Goal: Contribute content

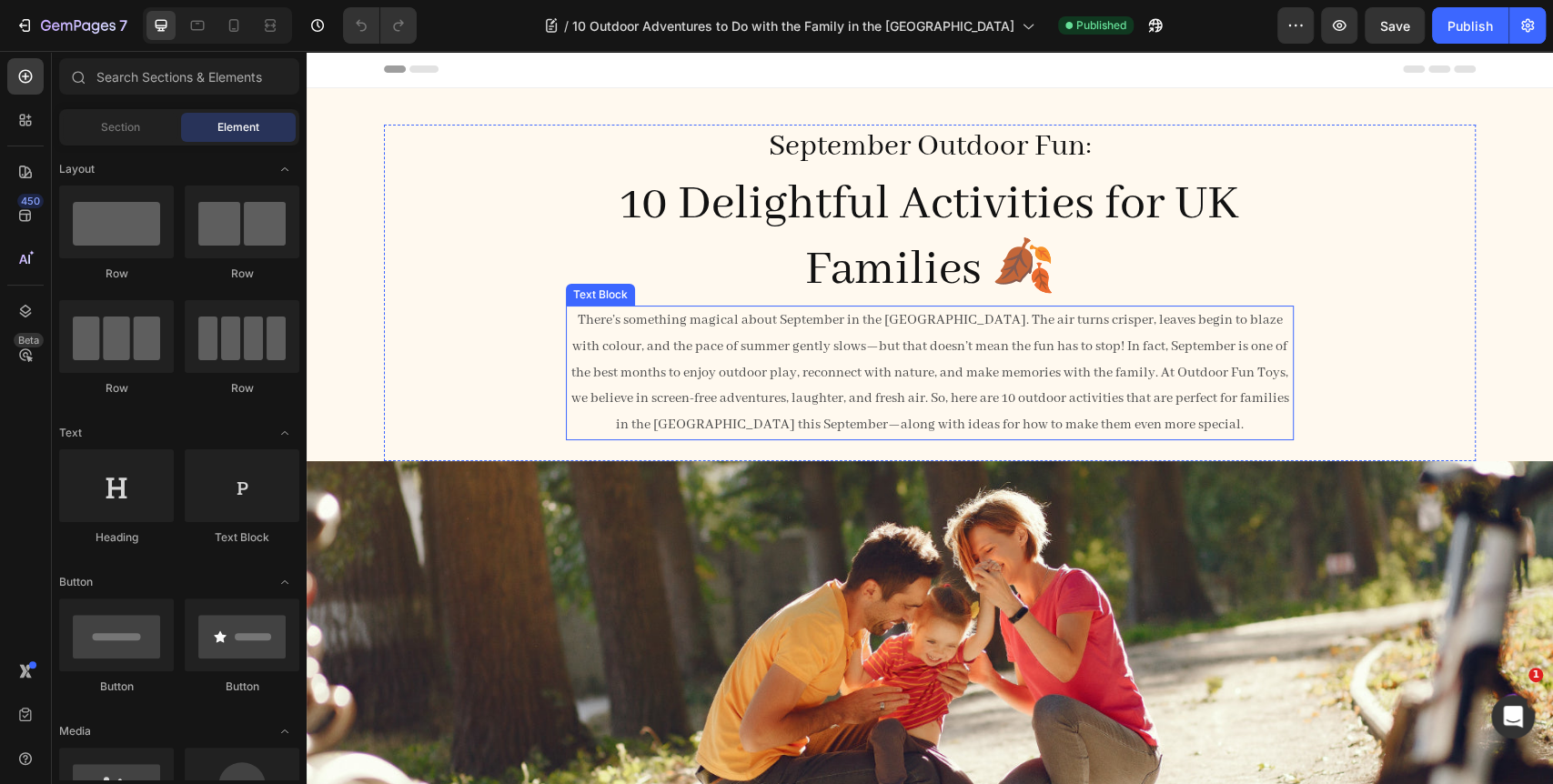
click at [911, 322] on p "There’s something magical about September in the UK. The air turns crisper, lea…" at bounding box center [930, 373] width 724 height 131
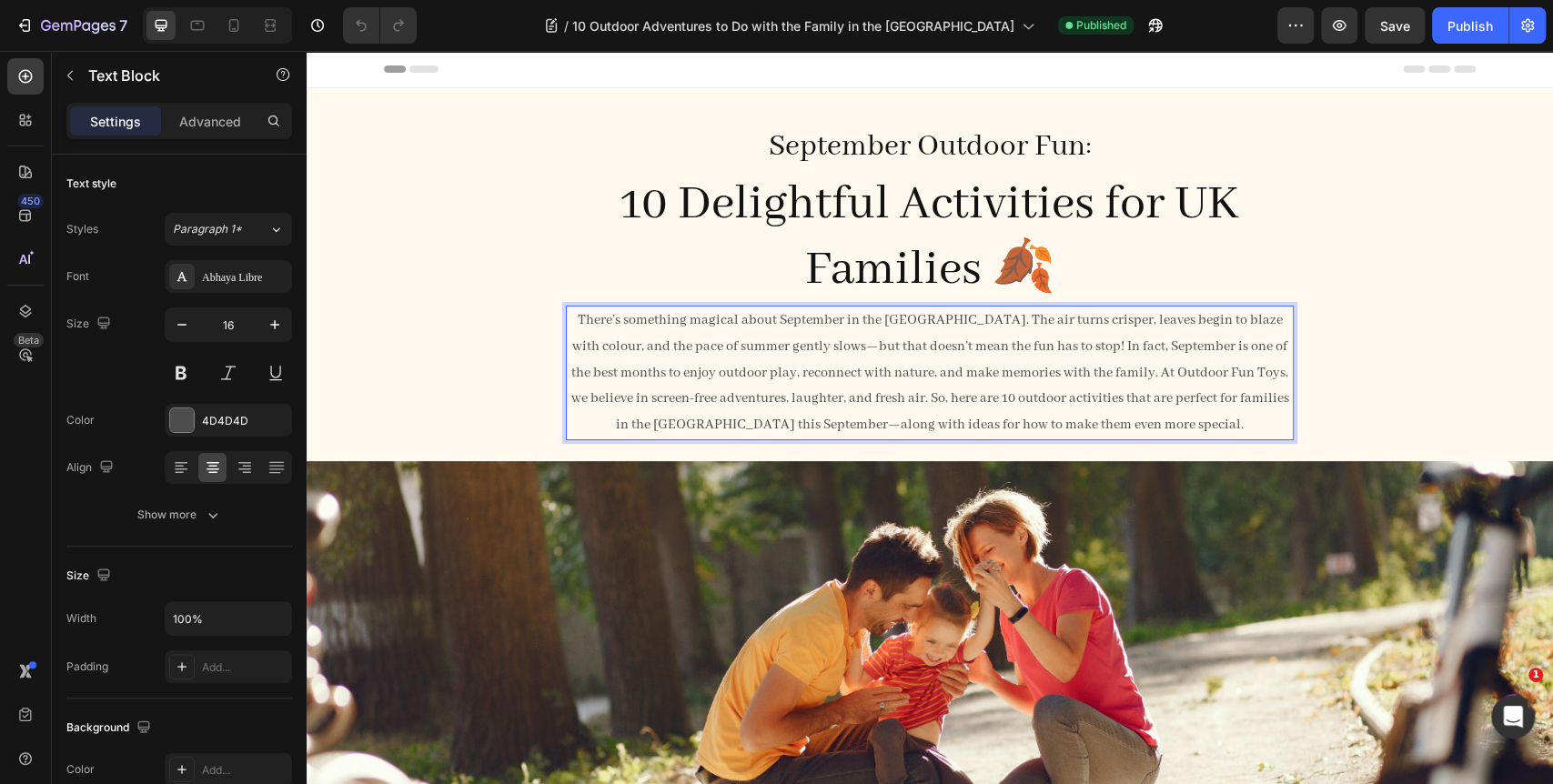
click at [753, 346] on p "There’s something magical about September in the UK. The air turns crisper, lea…" at bounding box center [930, 373] width 724 height 131
click at [787, 427] on p "There’s something magical about September in the UK. The air turns crisper, lea…" at bounding box center [930, 373] width 724 height 131
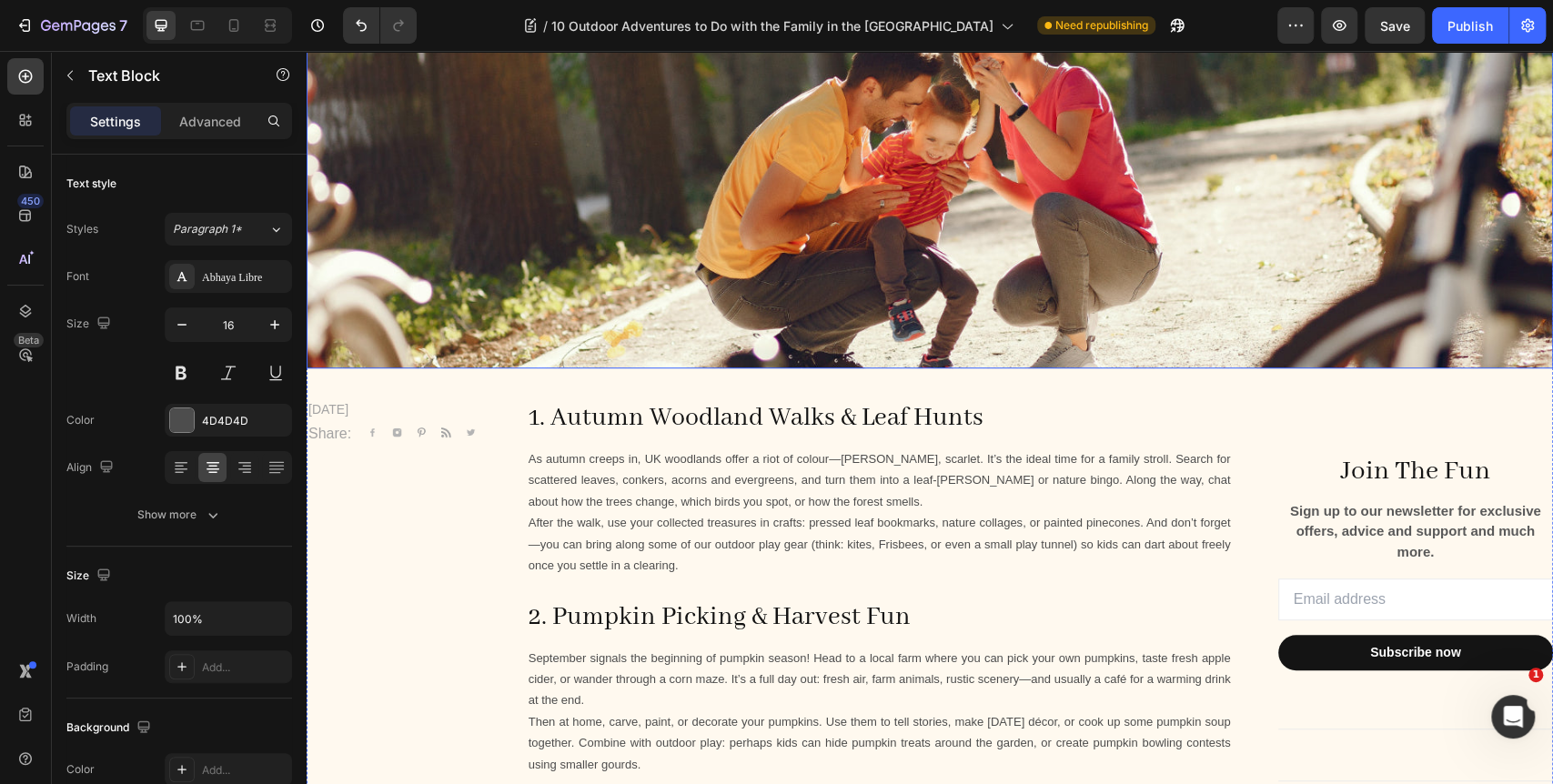
scroll to position [505, 0]
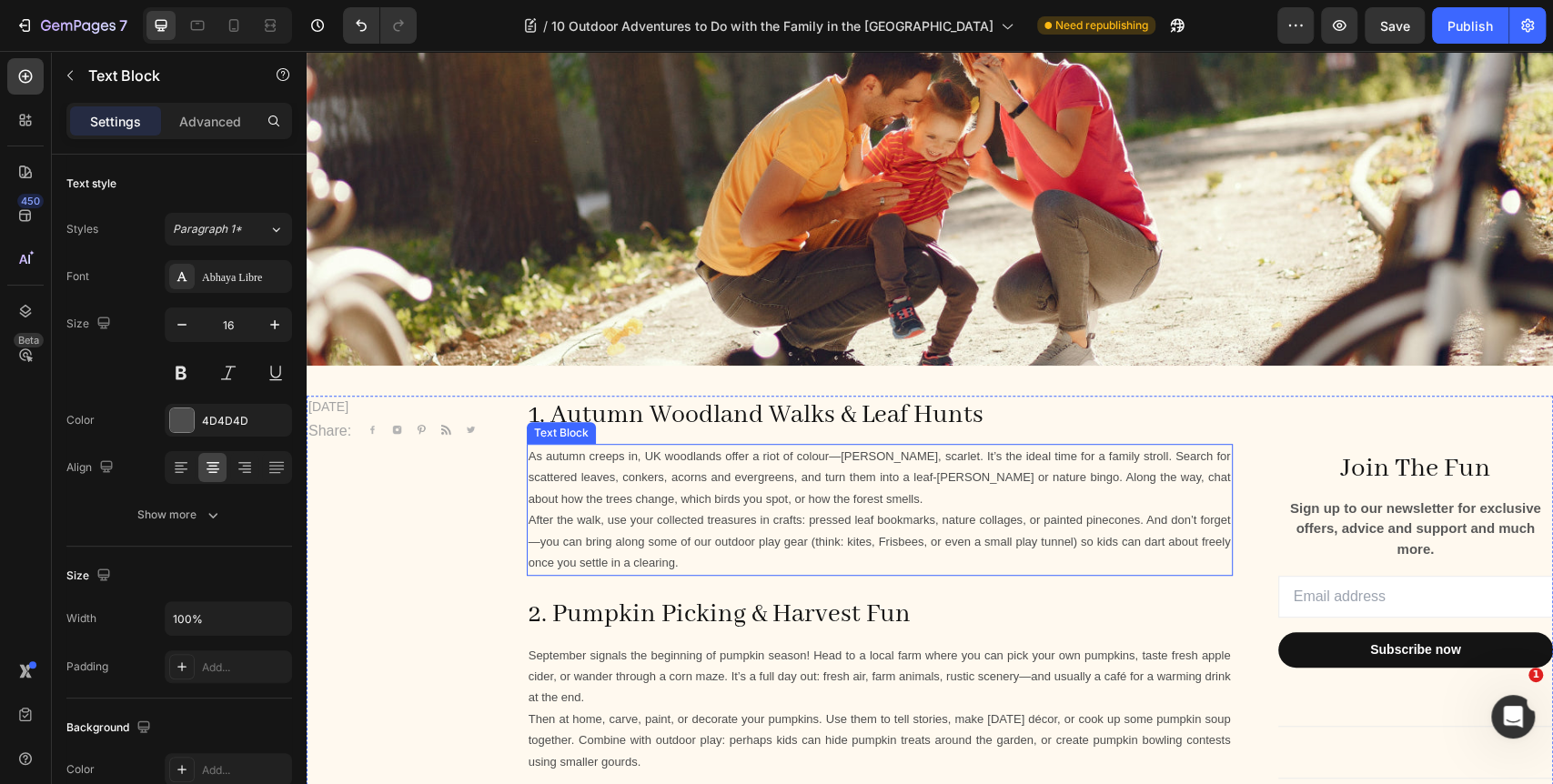
click at [847, 453] on p "As autumn creeps in, UK woodlands offer a riot of colour—golden, amber, scarlet…" at bounding box center [878, 477] width 702 height 64
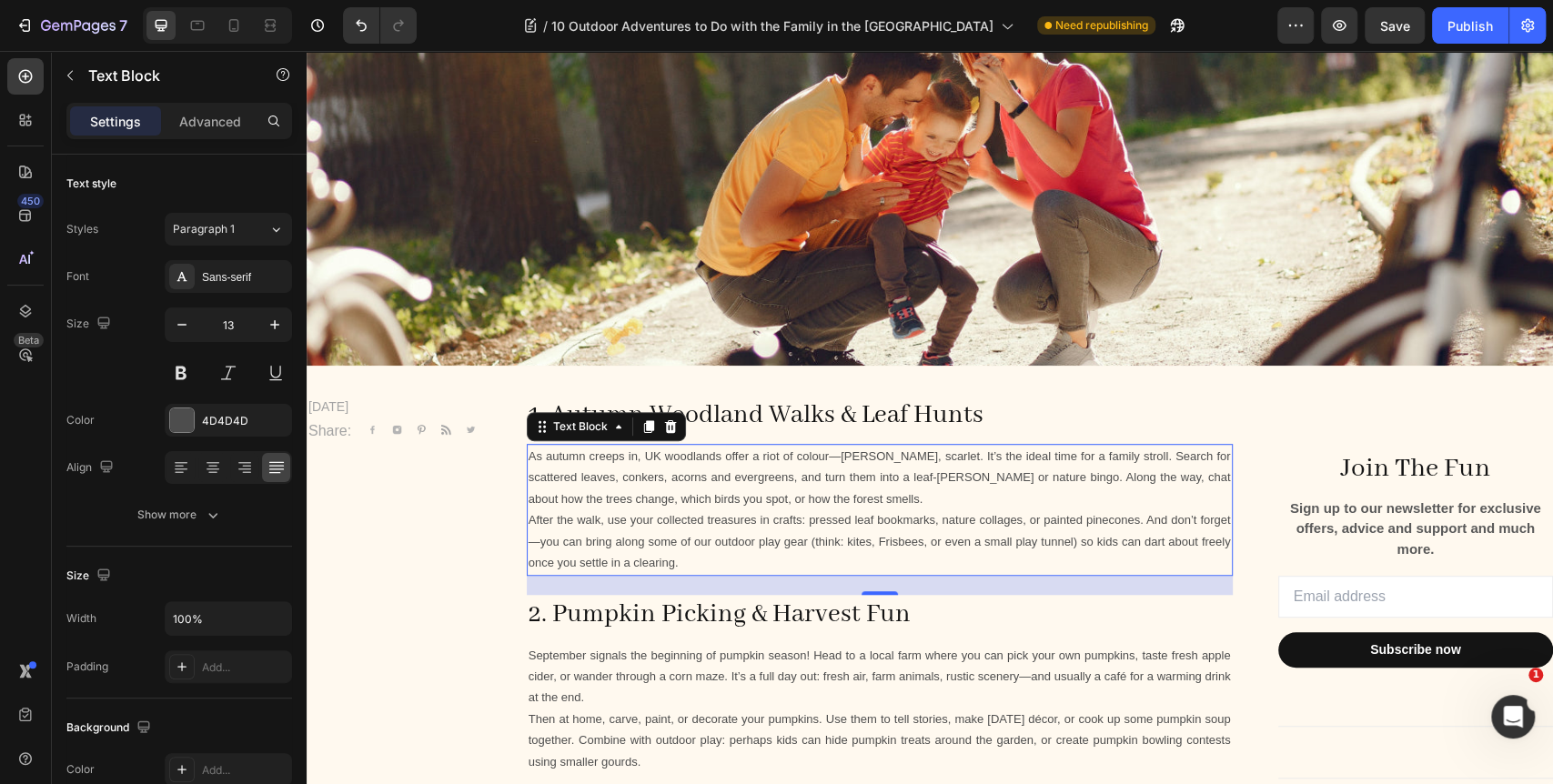
click at [847, 453] on p "As autumn creeps in, UK woodlands offer a riot of colour—golden, amber, scarlet…" at bounding box center [878, 477] width 702 height 64
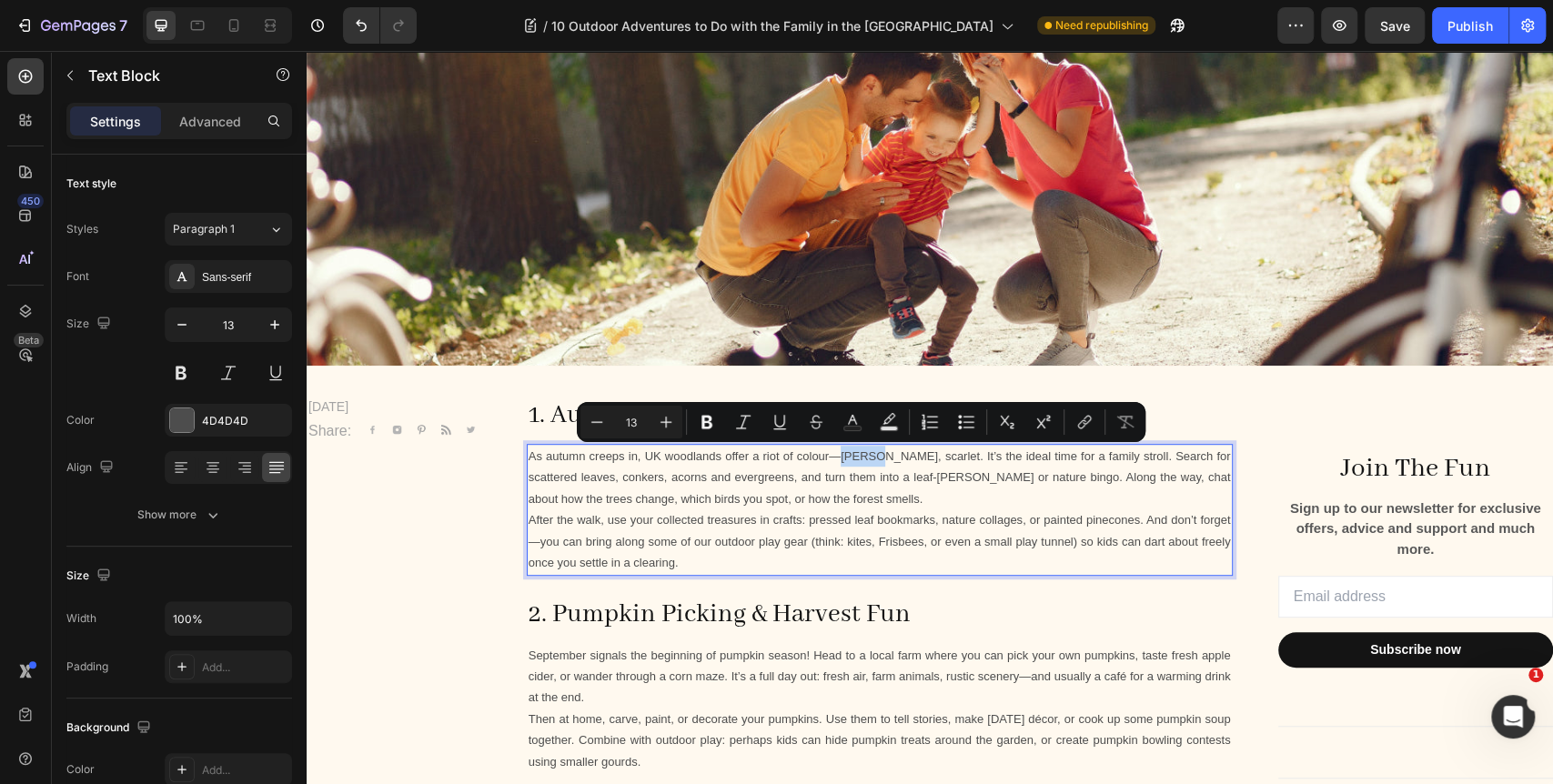
click at [844, 456] on p "As autumn creeps in, UK woodlands offer a riot of colour—golden, amber, scarlet…" at bounding box center [878, 477] width 702 height 64
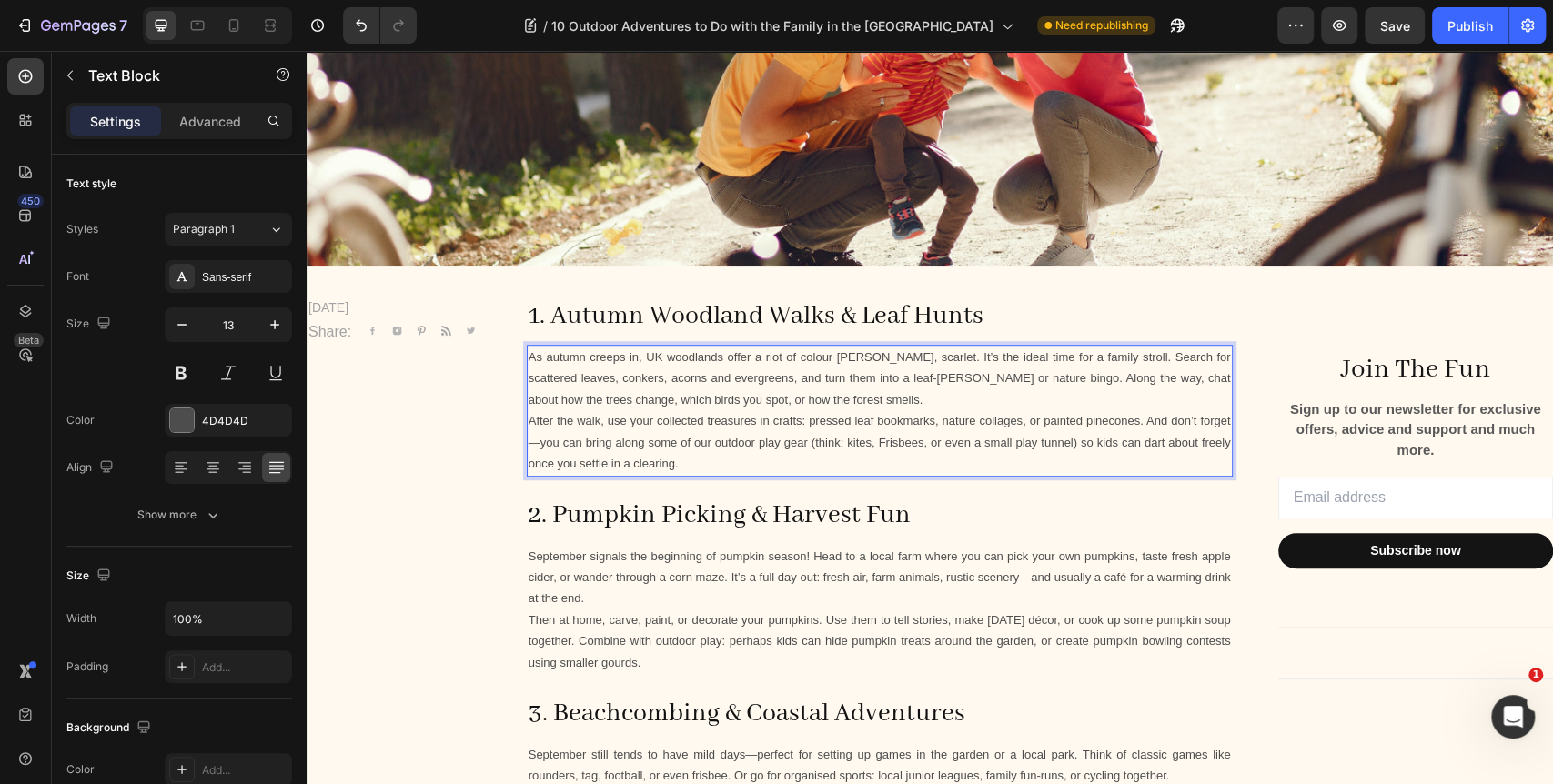
scroll to position [706, 0]
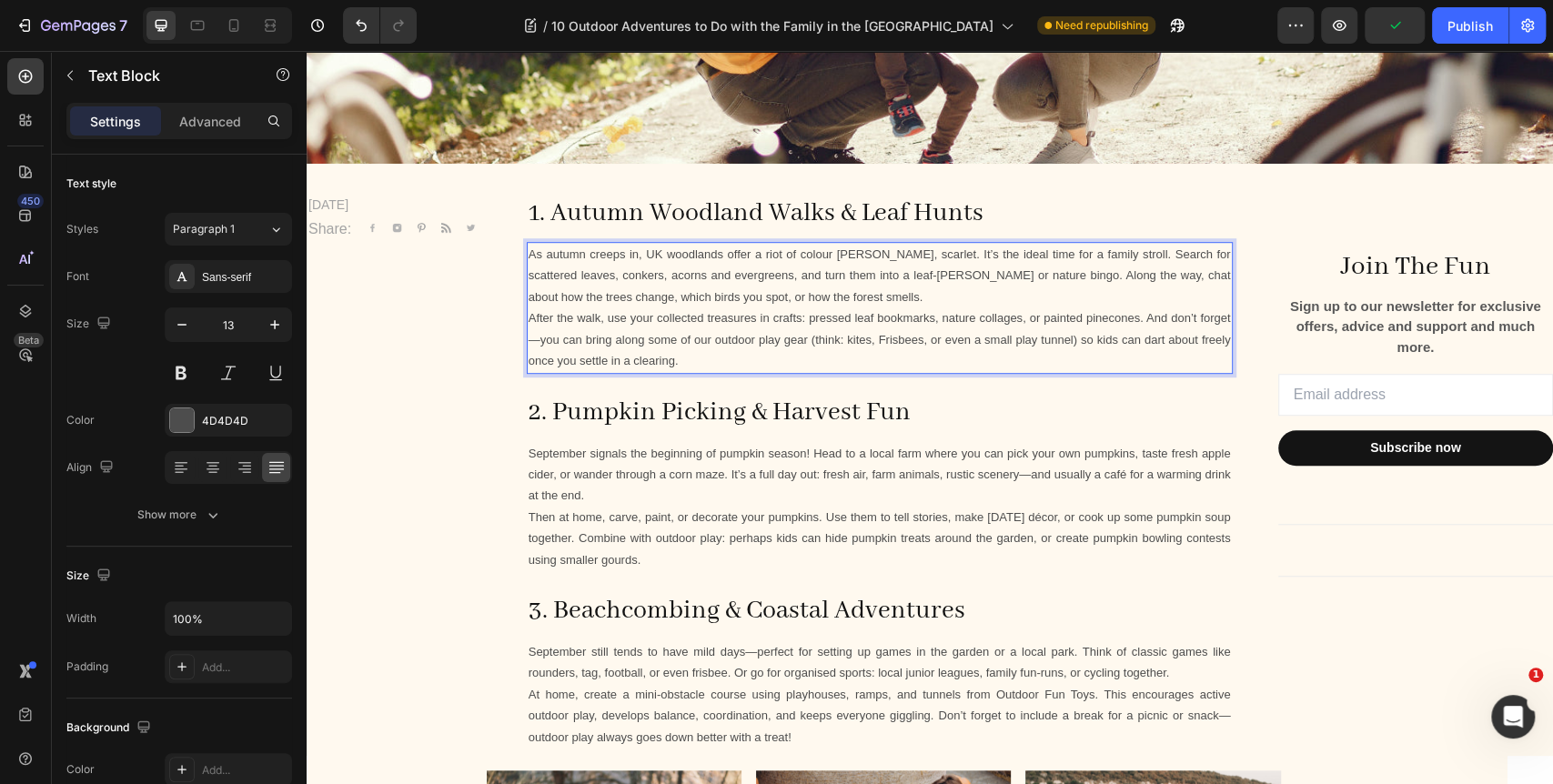
click at [569, 340] on p "After the walk, use your collected treasures in crafts: pressed leaf bookmarks,…" at bounding box center [878, 340] width 702 height 64
click at [1044, 474] on p "September signals the beginning of pumpkin season! Head to a local farm where y…" at bounding box center [878, 474] width 702 height 64
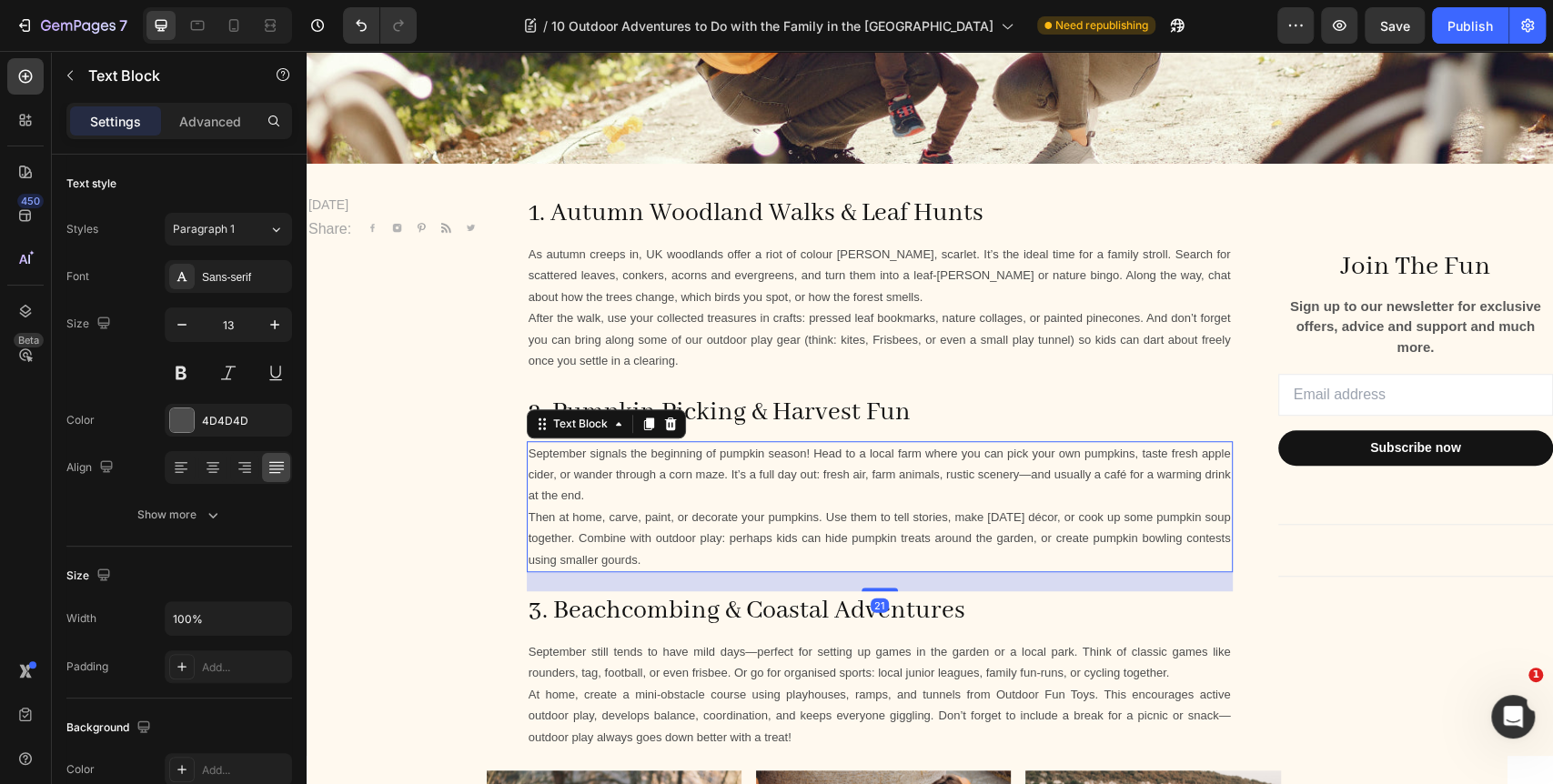
click at [1043, 474] on p "September signals the beginning of pumpkin season! Head to a local farm where y…" at bounding box center [878, 474] width 702 height 64
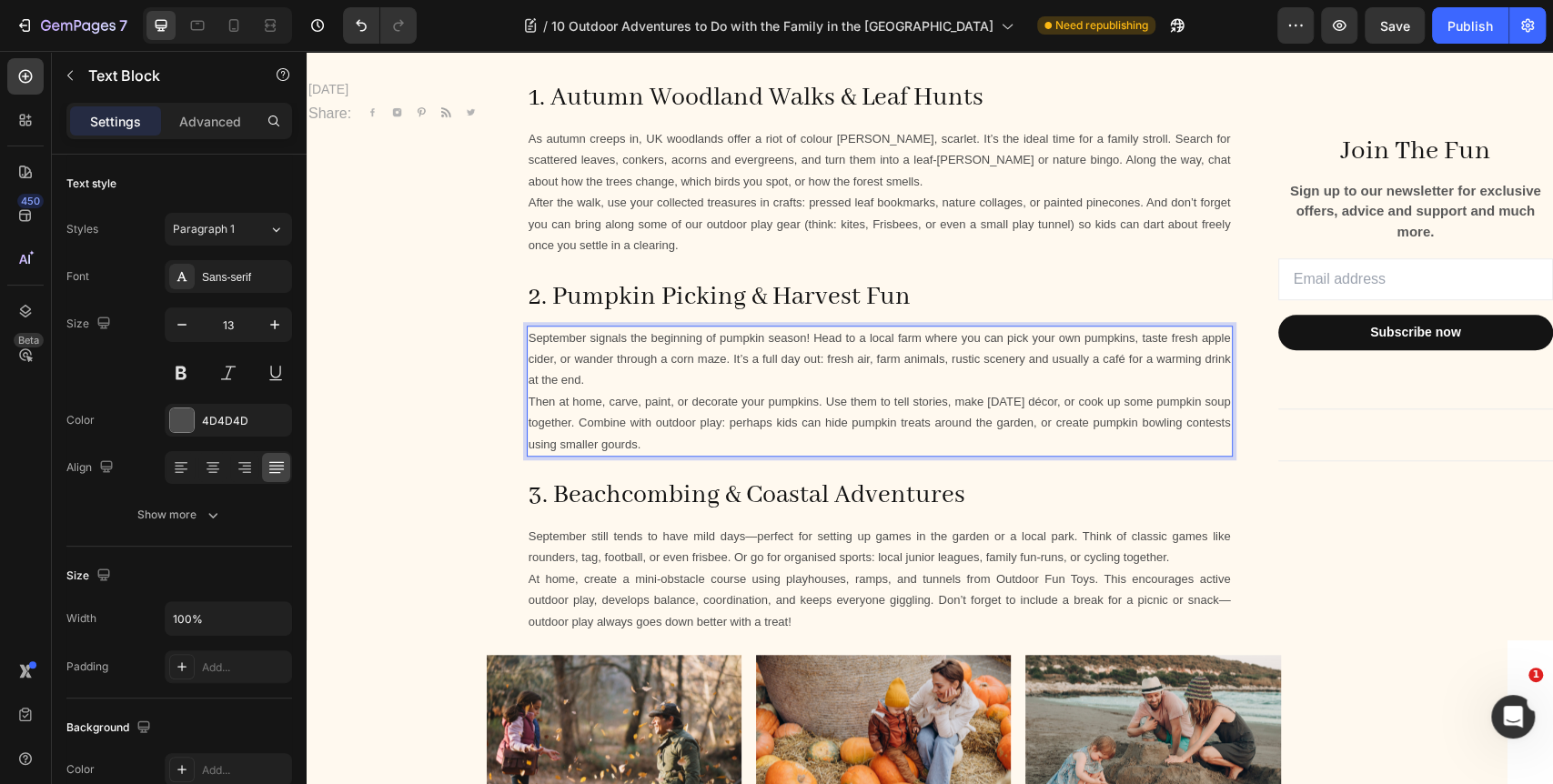
scroll to position [909, 0]
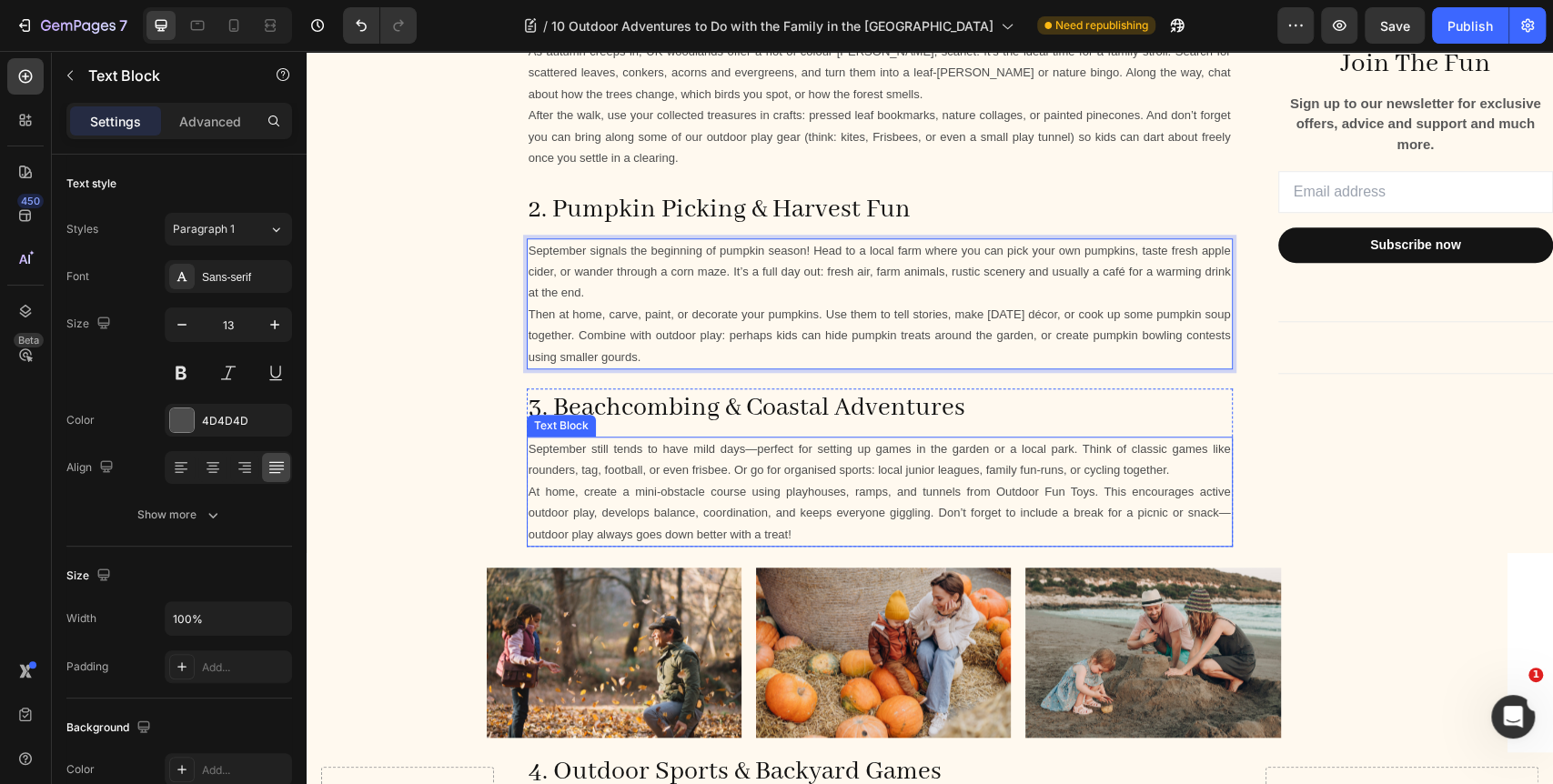
click at [753, 450] on p "September still tends to have mild days—perfect for setting up games in the gar…" at bounding box center [878, 460] width 702 height 43
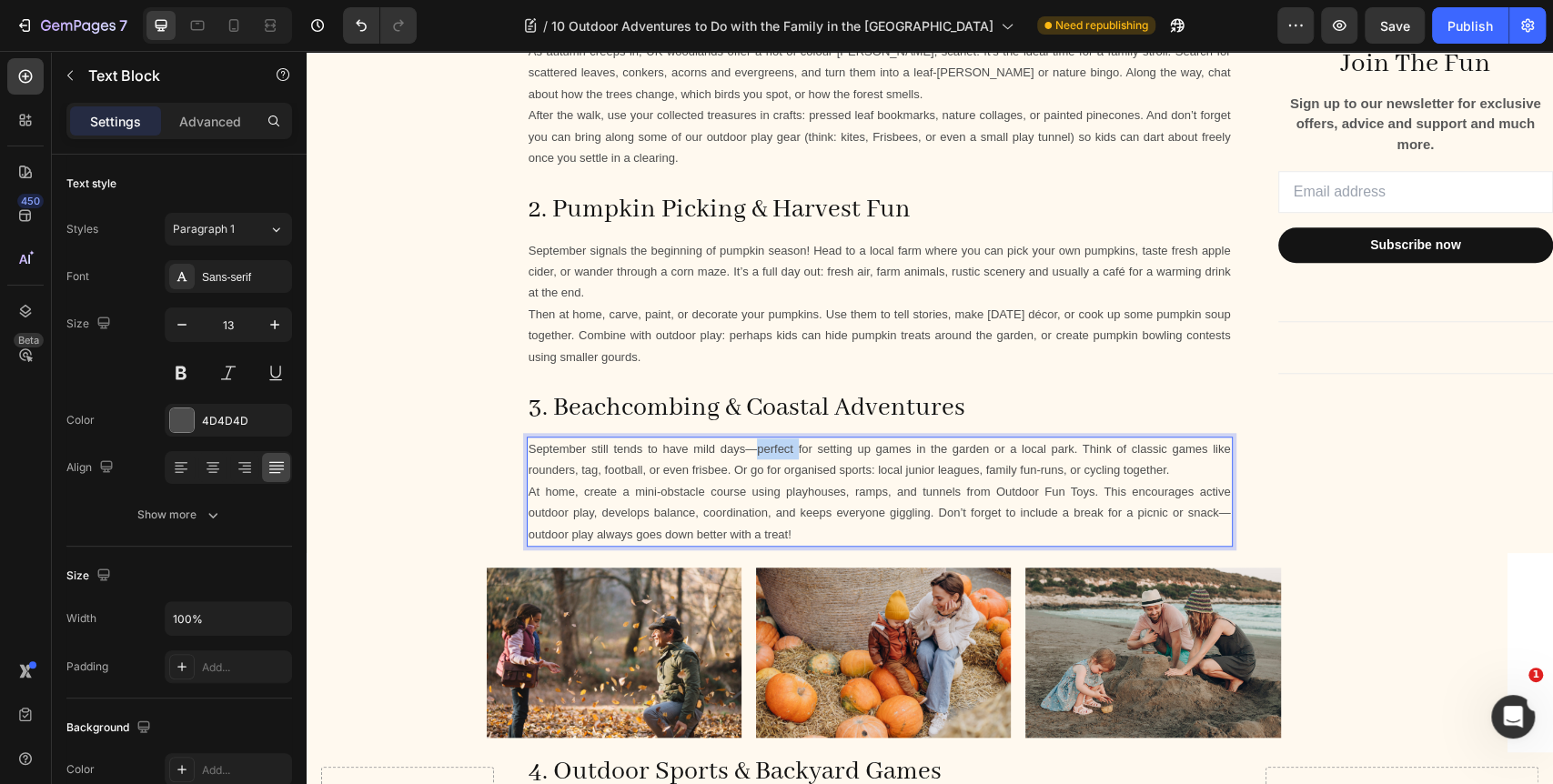
click at [753, 450] on p "September still tends to have mild days—perfect for setting up games in the gar…" at bounding box center [878, 460] width 702 height 43
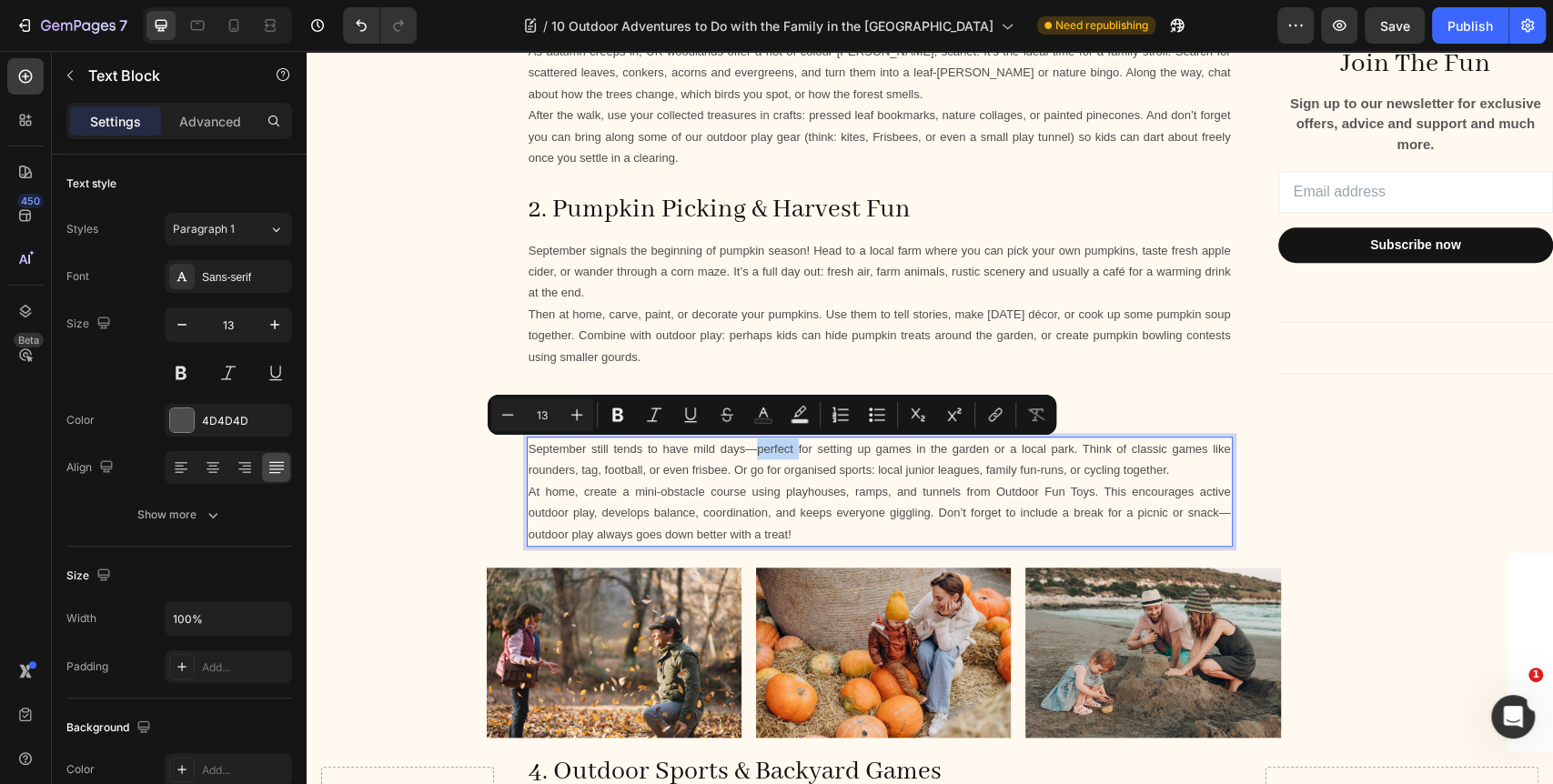
click at [753, 449] on p "September still tends to have mild days—perfect for setting up games in the gar…" at bounding box center [878, 460] width 702 height 43
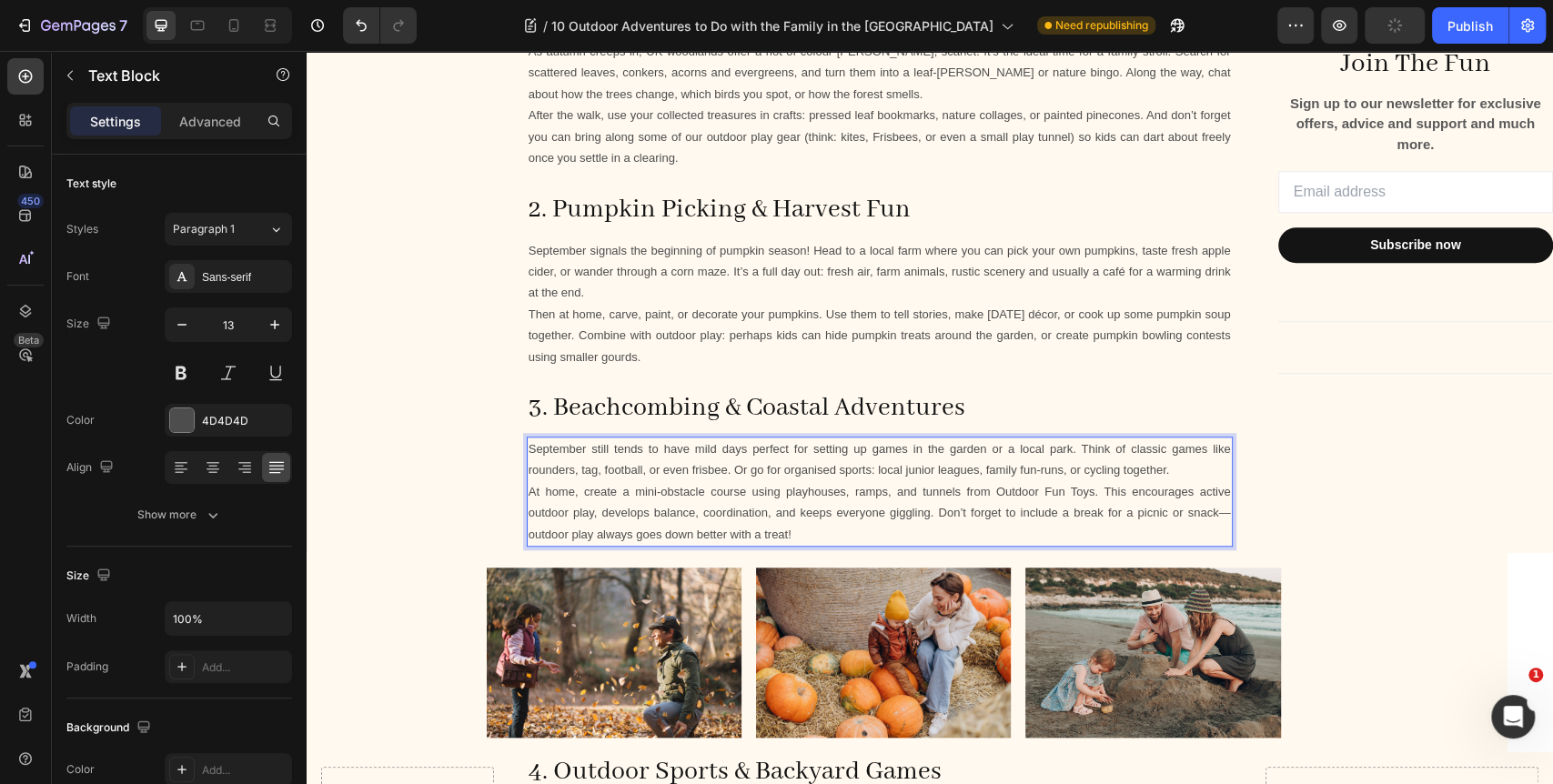
click at [1212, 513] on p "At home, create a mini-obstacle course using playhouses, ramps, and tunnels fro…" at bounding box center [878, 513] width 702 height 64
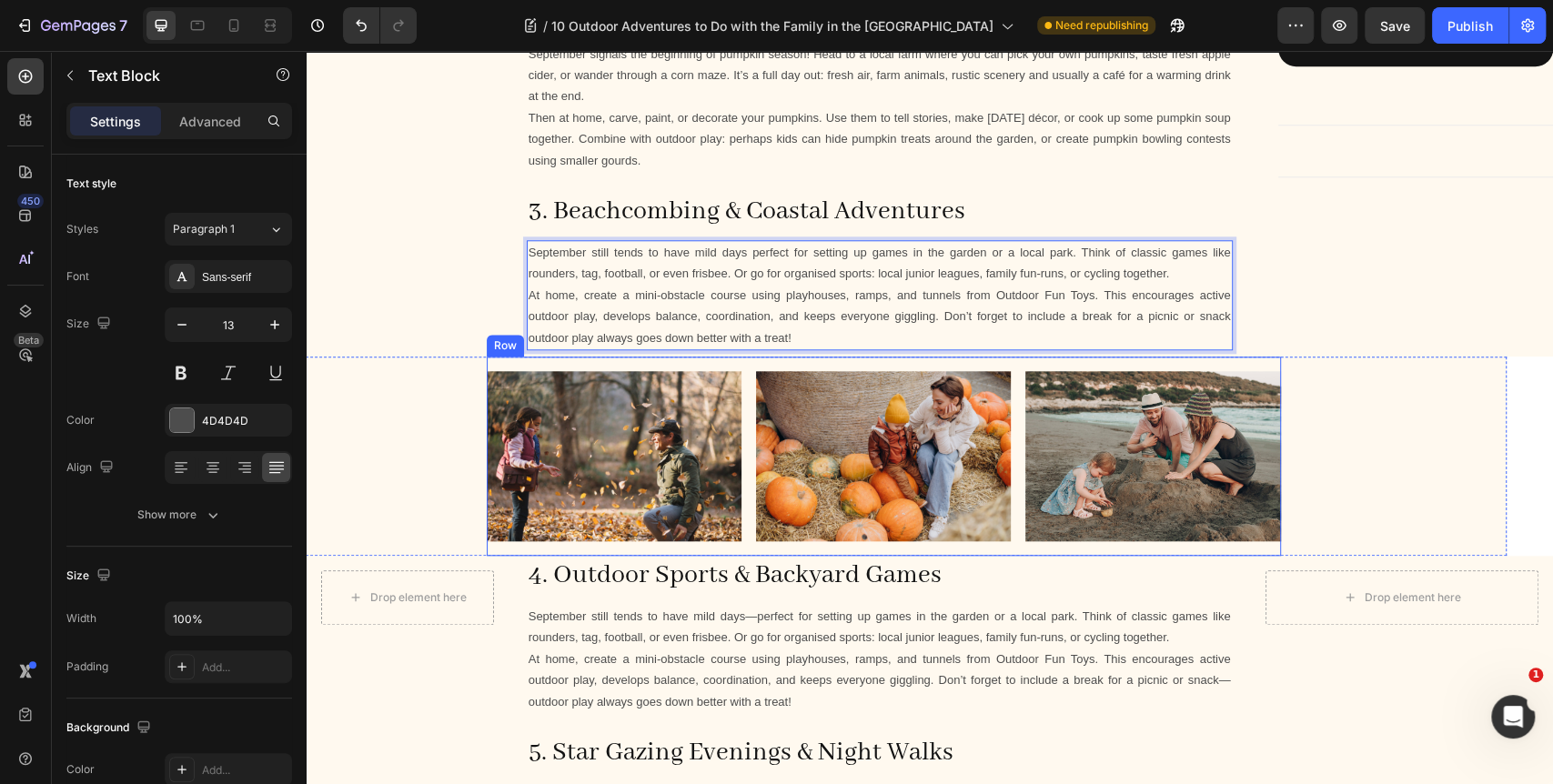
scroll to position [1111, 0]
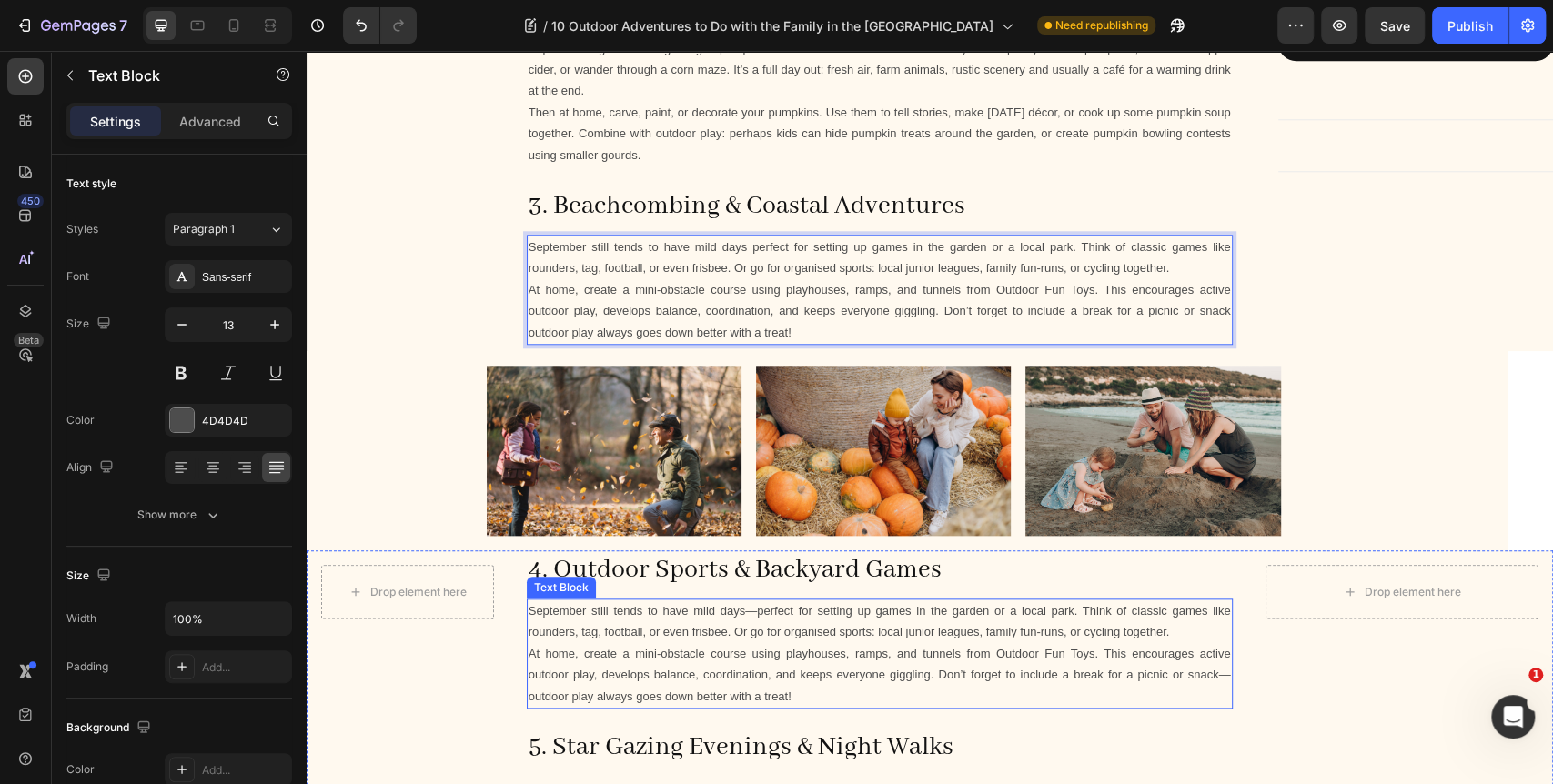
click at [750, 610] on p "September still tends to have mild days—perfect for setting up games in the gar…" at bounding box center [878, 621] width 702 height 43
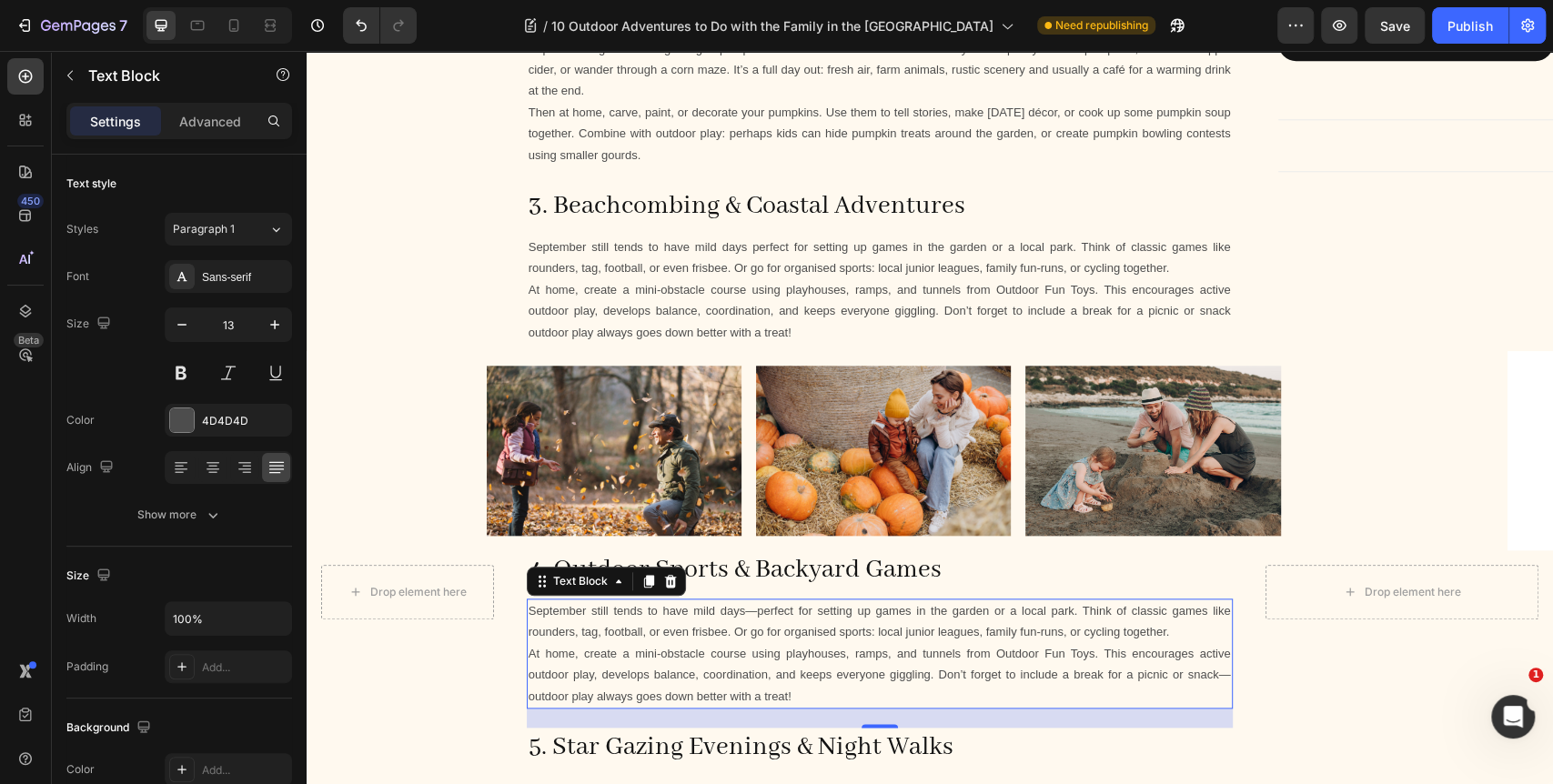
click at [750, 610] on p "September still tends to have mild days—perfect for setting up games in the gar…" at bounding box center [878, 621] width 702 height 43
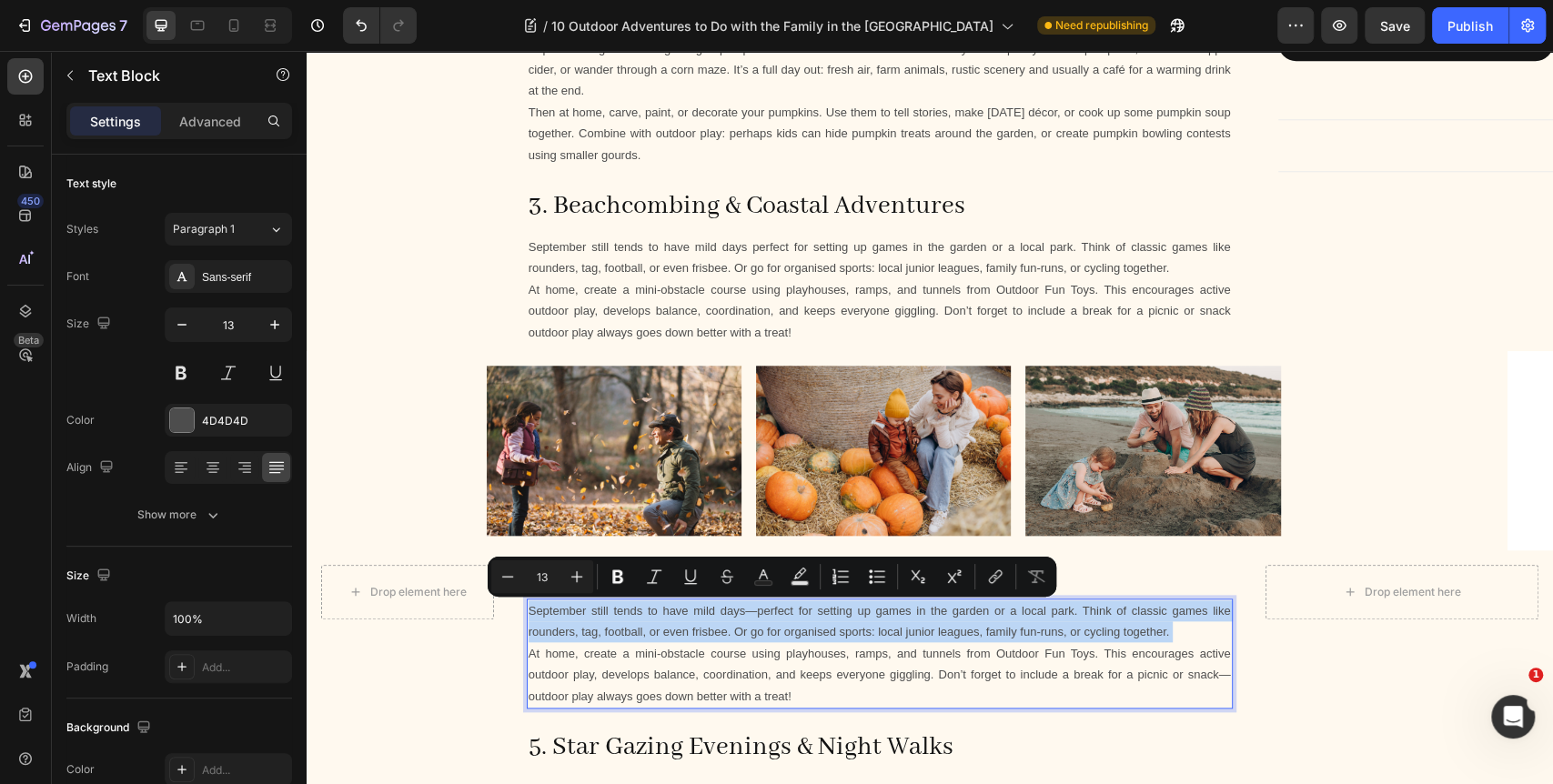
click at [751, 611] on p "September still tends to have mild days—perfect for setting up games in the gar…" at bounding box center [878, 621] width 702 height 43
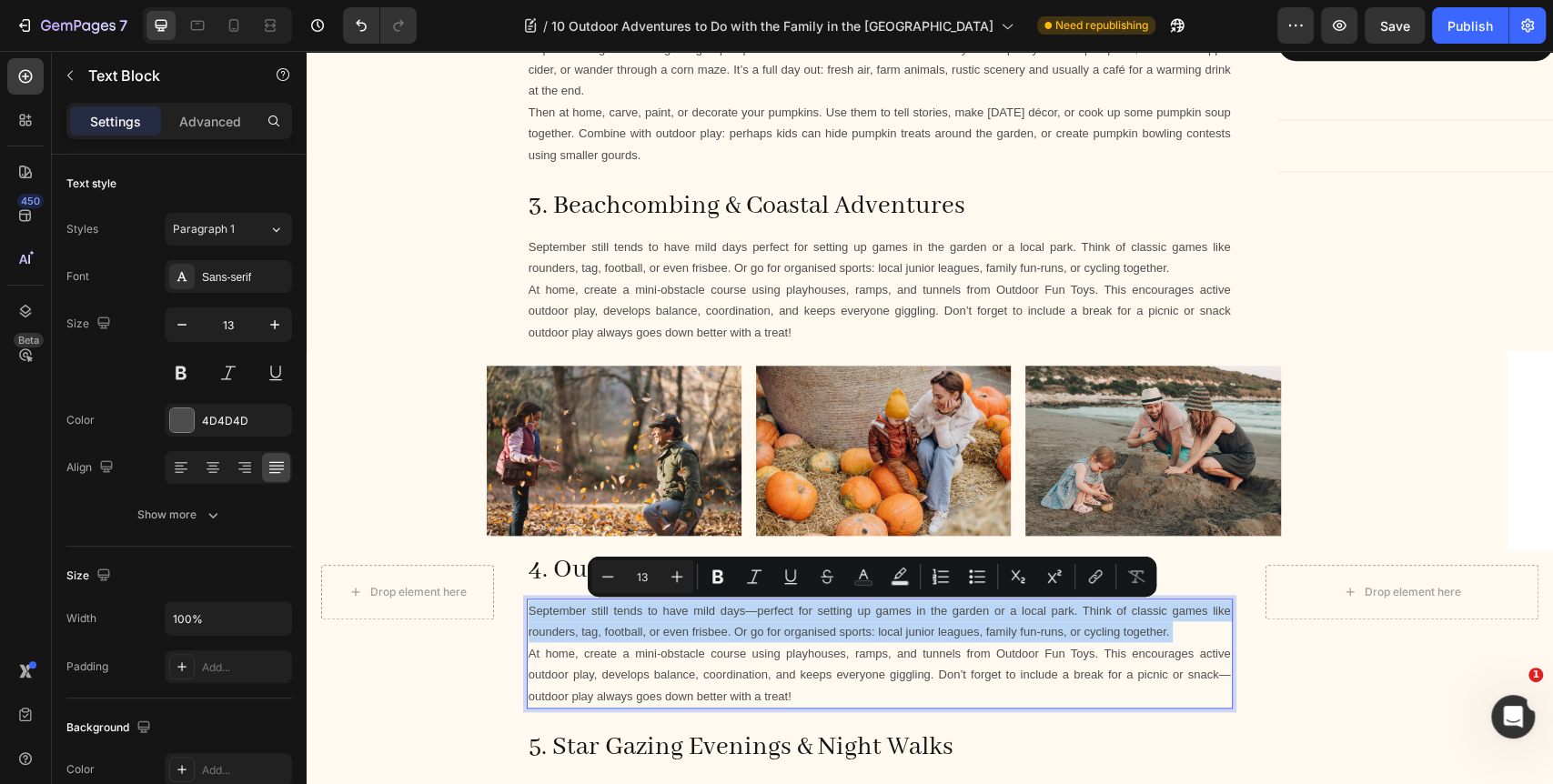
click at [753, 612] on p "September still tends to have mild days—perfect for setting up games in the gar…" at bounding box center [878, 621] width 702 height 43
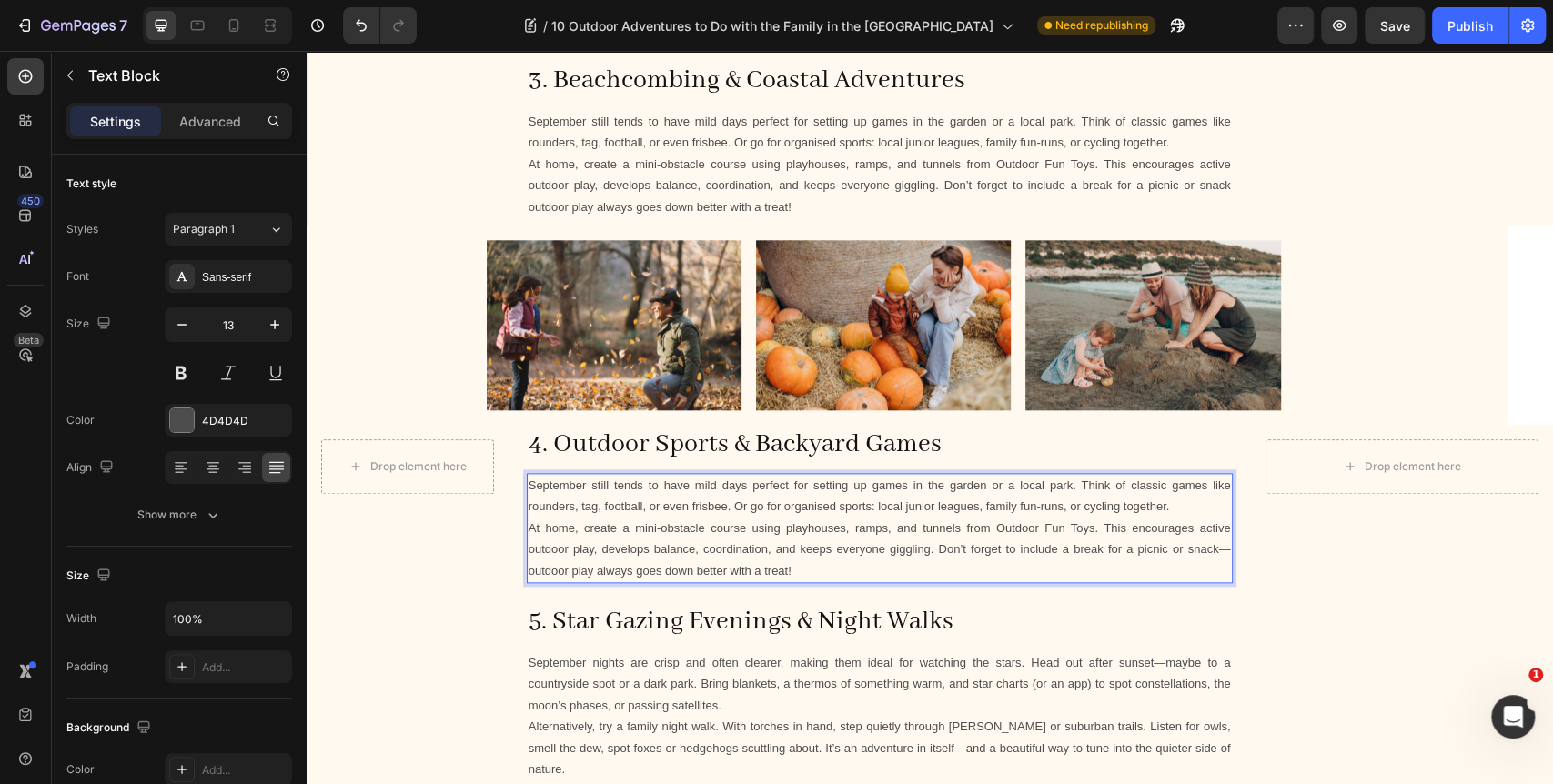
scroll to position [1414, 0]
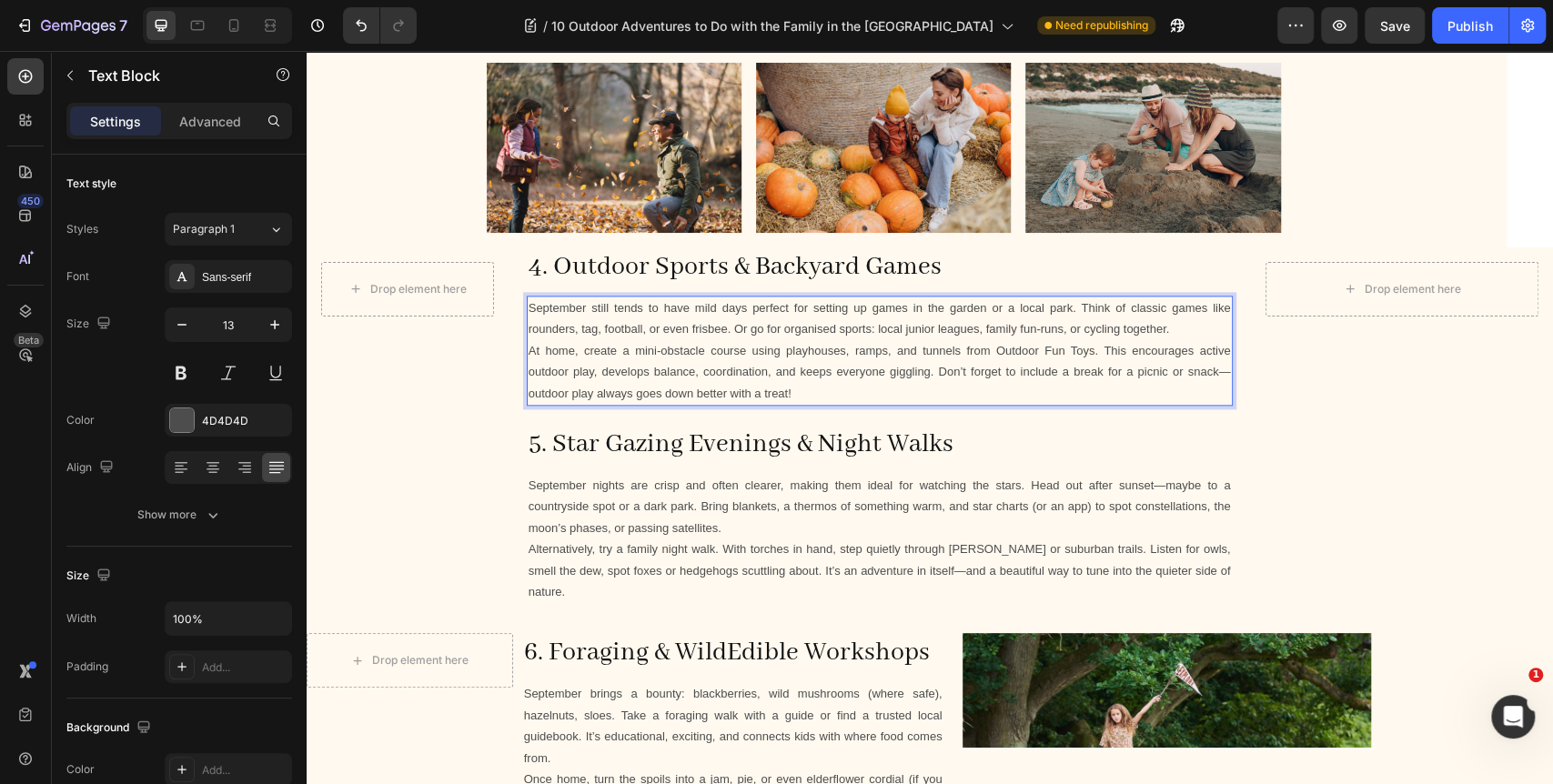
click at [1216, 373] on p "At home, create a mini-obstacle course using playhouses, ramps, and tunnels fro…" at bounding box center [878, 372] width 702 height 64
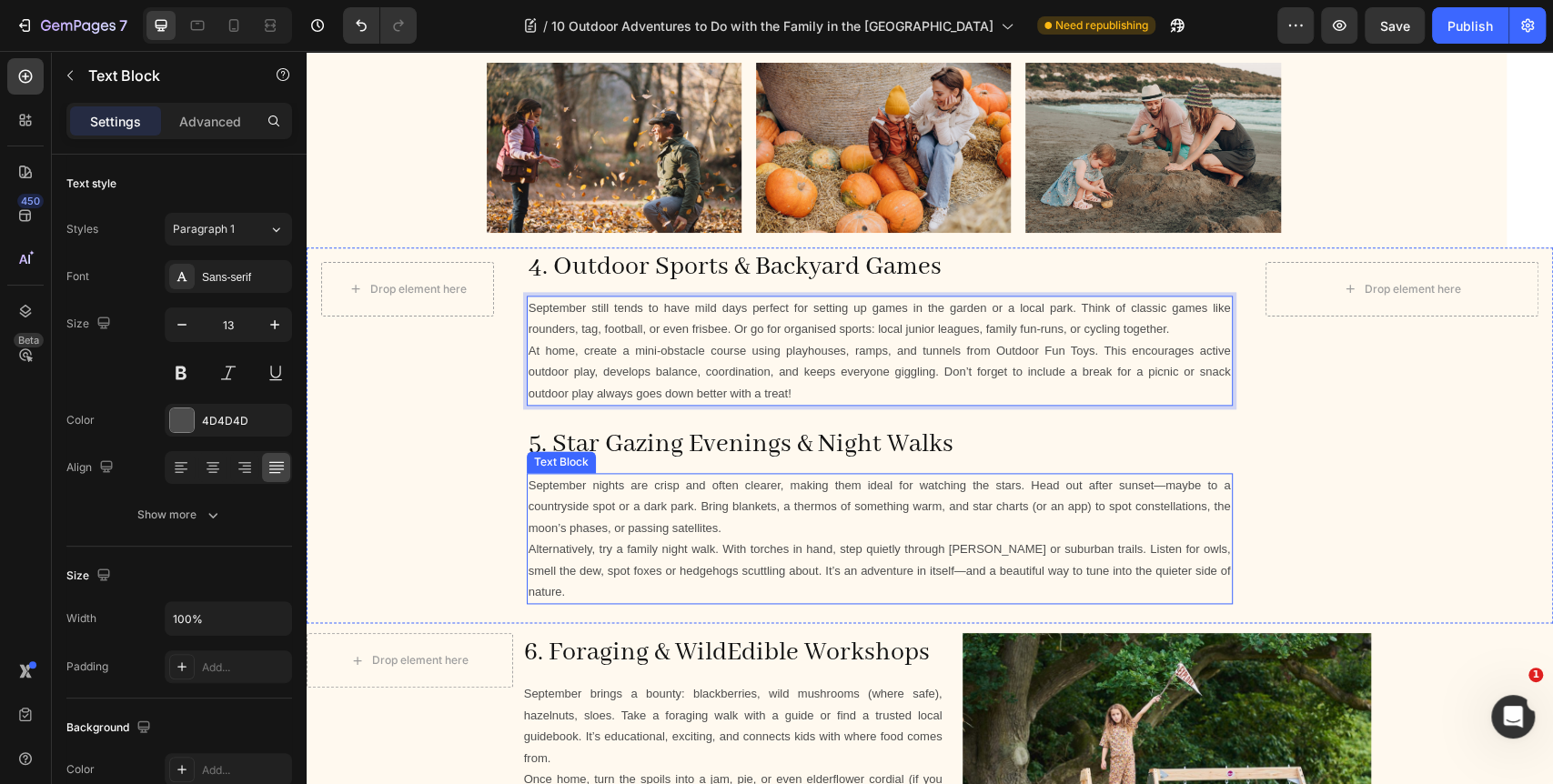
click at [911, 568] on p "Alternatively, try a family night walk. With torches in hand, step quietly thro…" at bounding box center [878, 571] width 702 height 64
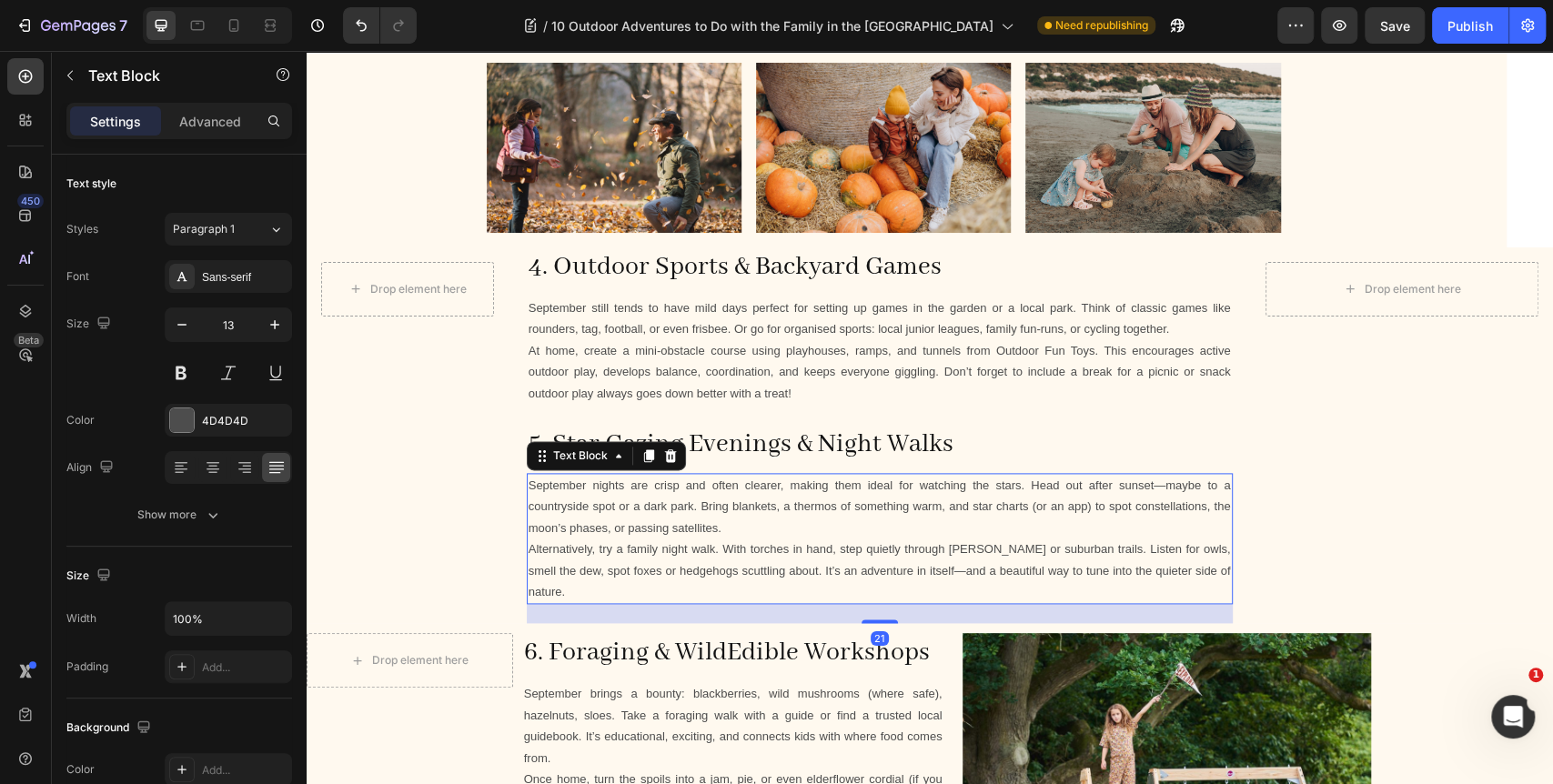
click at [904, 572] on p "Alternatively, try a family night walk. With torches in hand, step quietly thro…" at bounding box center [878, 571] width 702 height 64
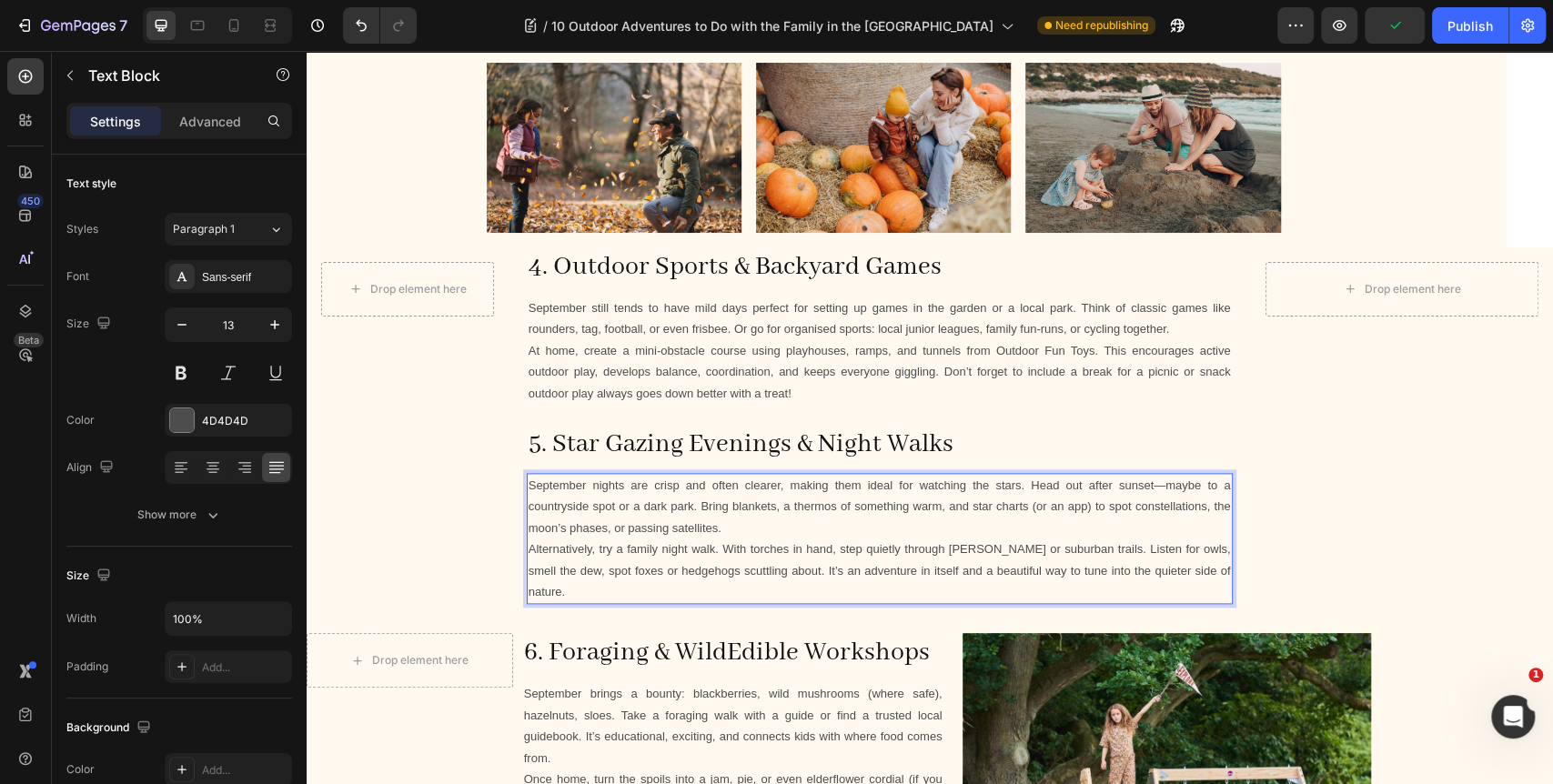
click at [1157, 483] on p "September nights are crisp and often clearer, making them ideal for watching th…" at bounding box center [878, 506] width 702 height 64
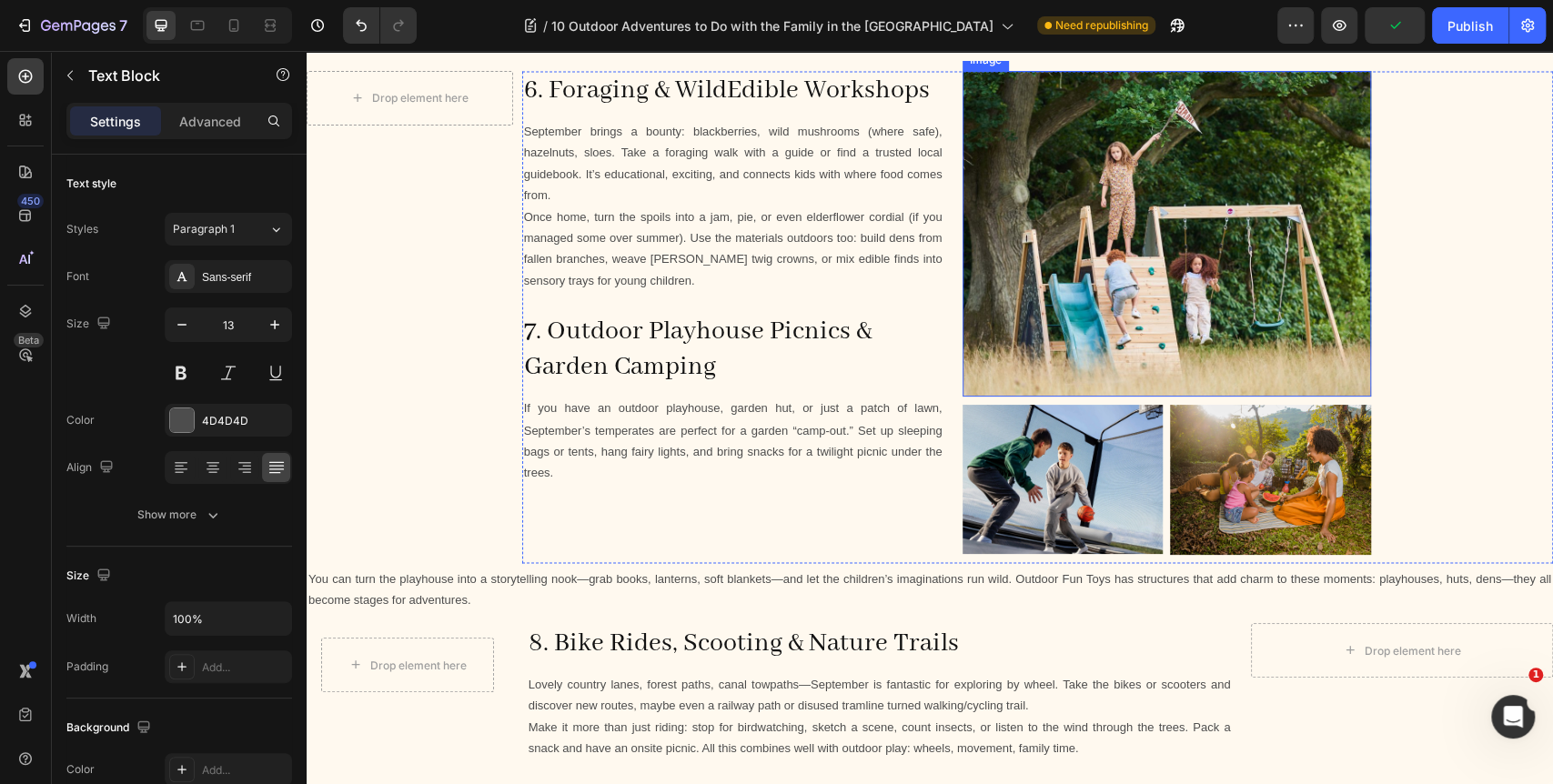
scroll to position [2121, 0]
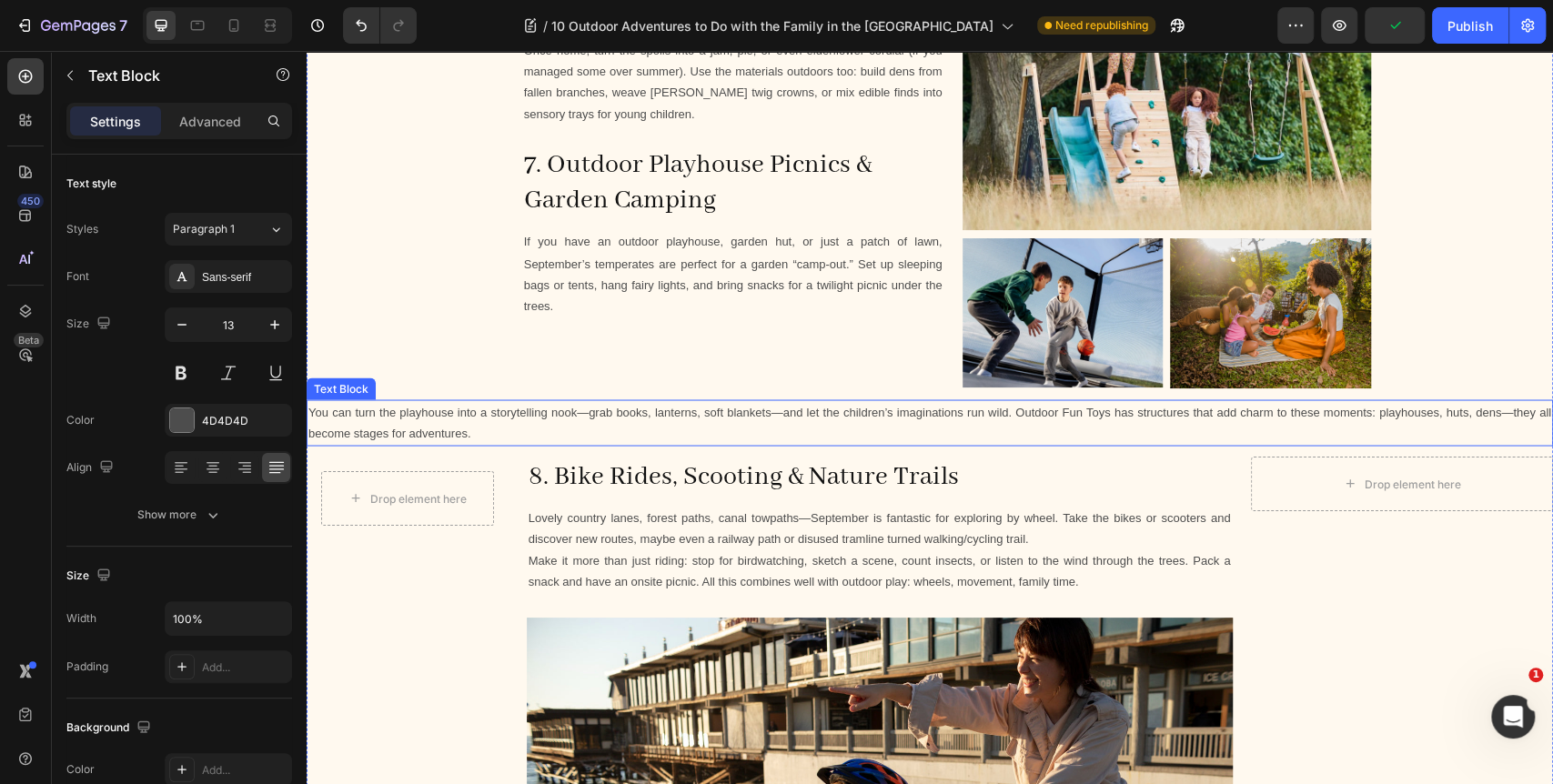
click at [828, 428] on p "You can turn the playhouse into a storytelling nook—grab books, lanterns, soft …" at bounding box center [930, 422] width 1242 height 43
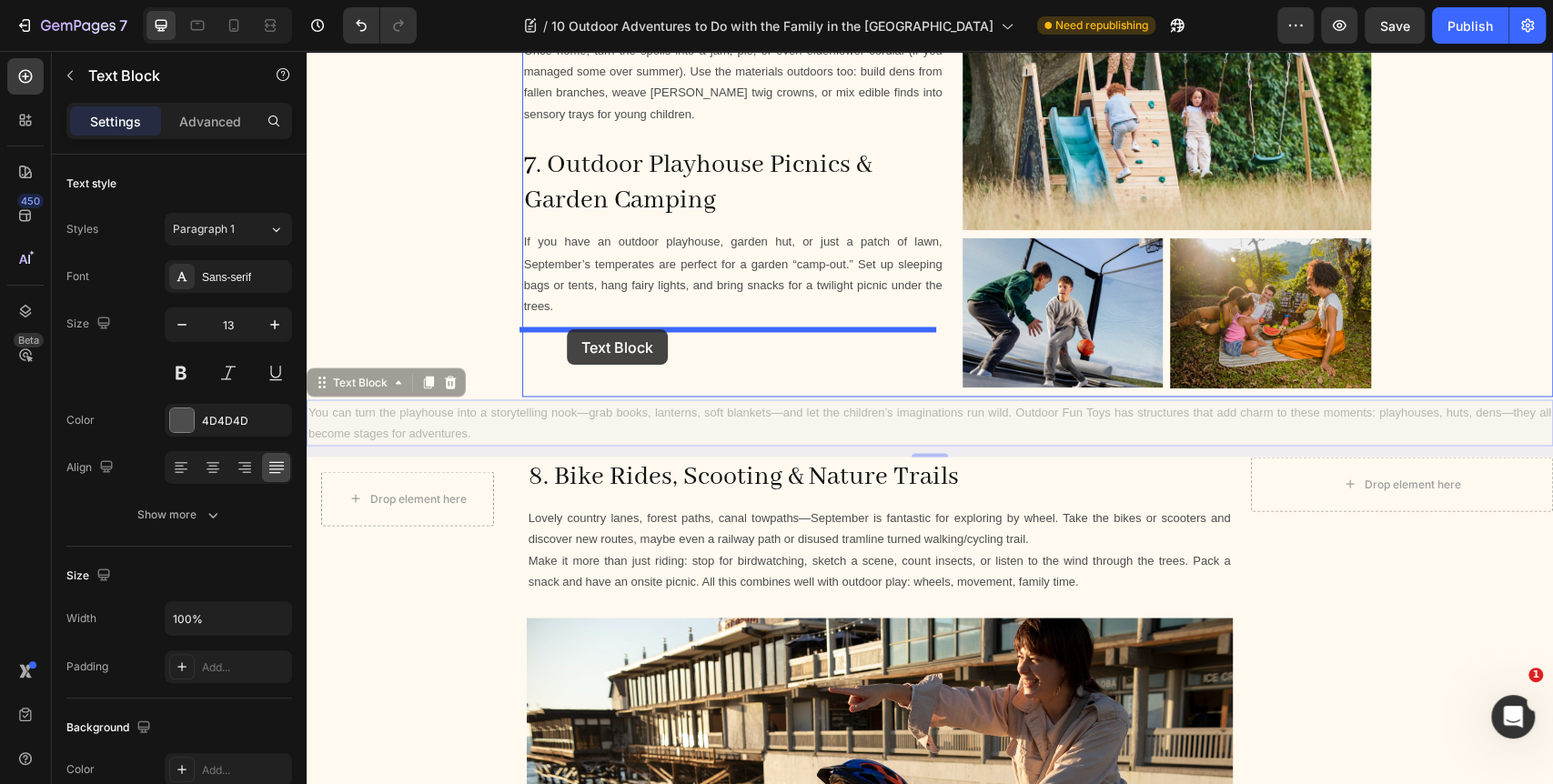
drag, startPoint x: 321, startPoint y: 380, endPoint x: 567, endPoint y: 329, distance: 251.2
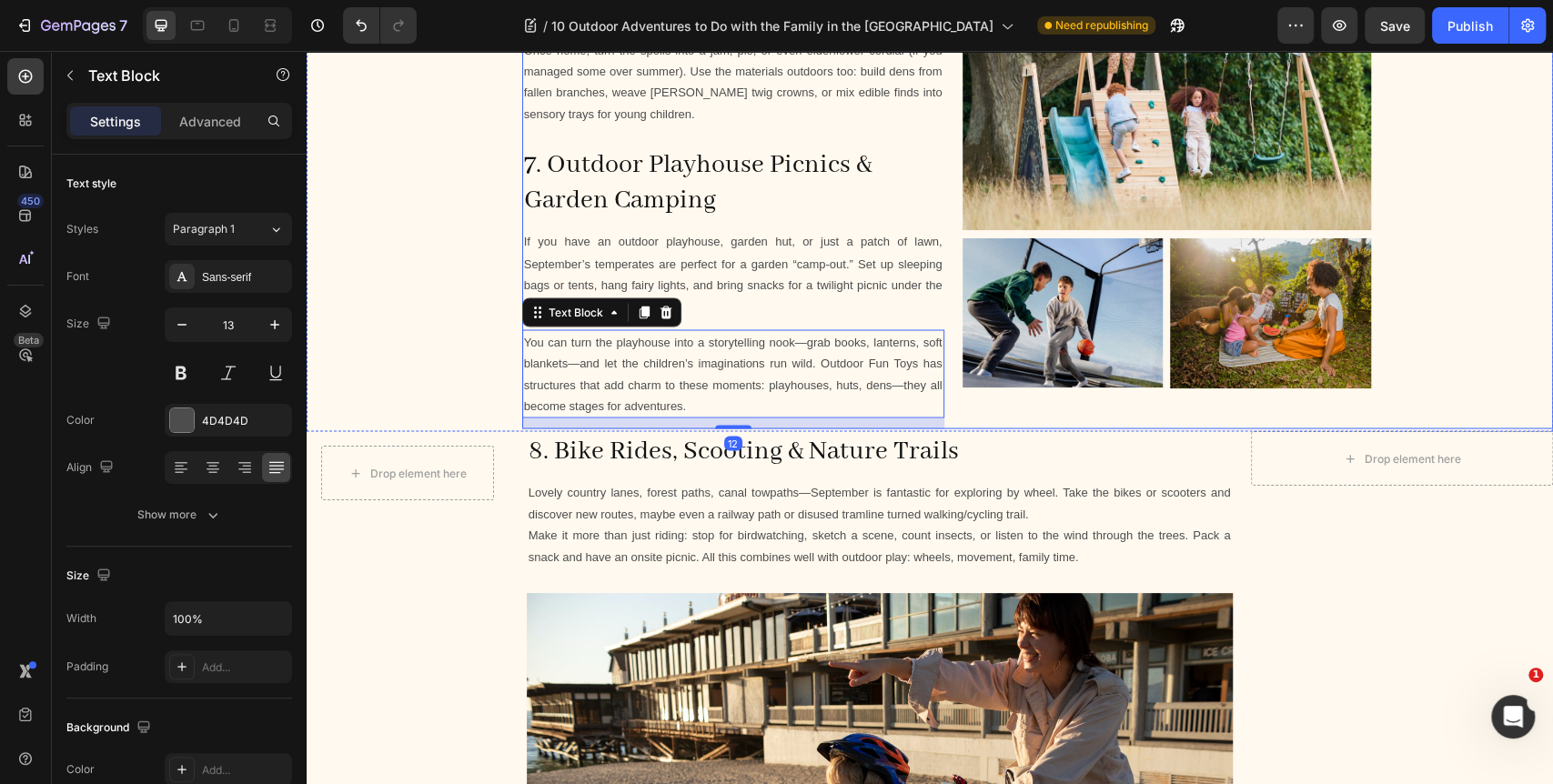
click at [1022, 412] on div "Image Image Image Row" at bounding box center [1257, 167] width 590 height 525
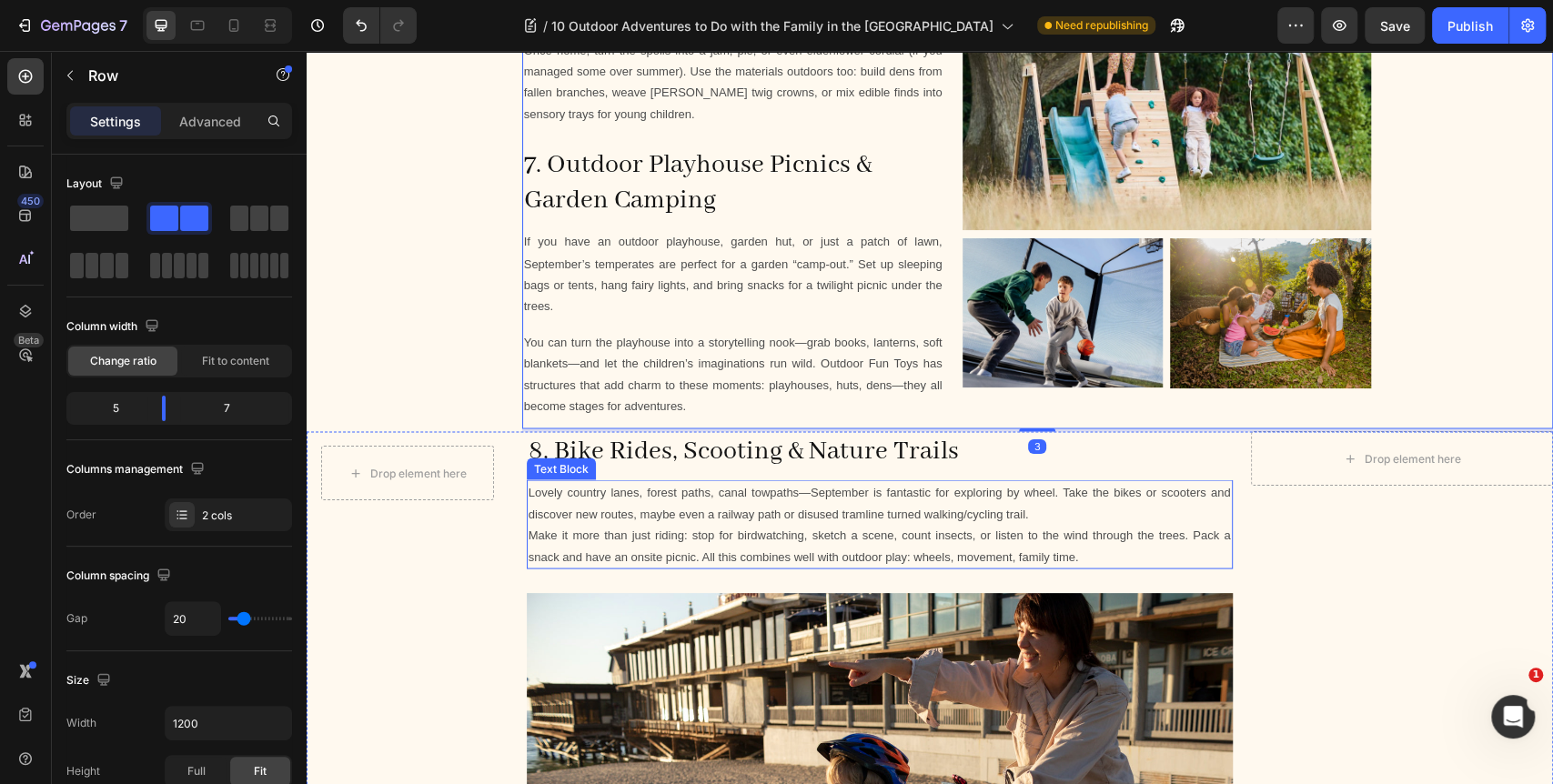
scroll to position [2222, 0]
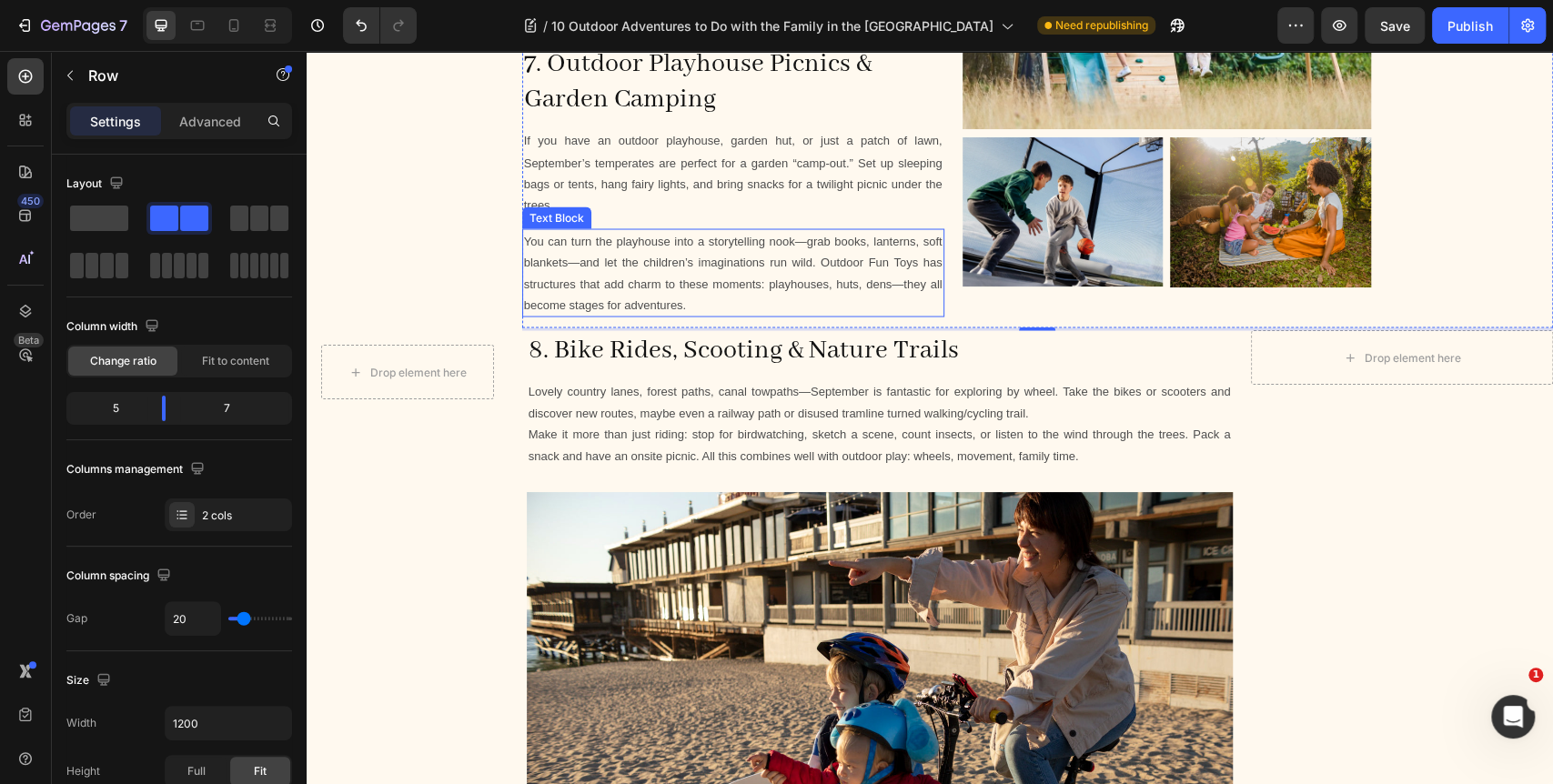
click at [891, 283] on p "You can turn the playhouse into a storytelling nook—grab books, lanterns, soft …" at bounding box center [733, 273] width 418 height 85
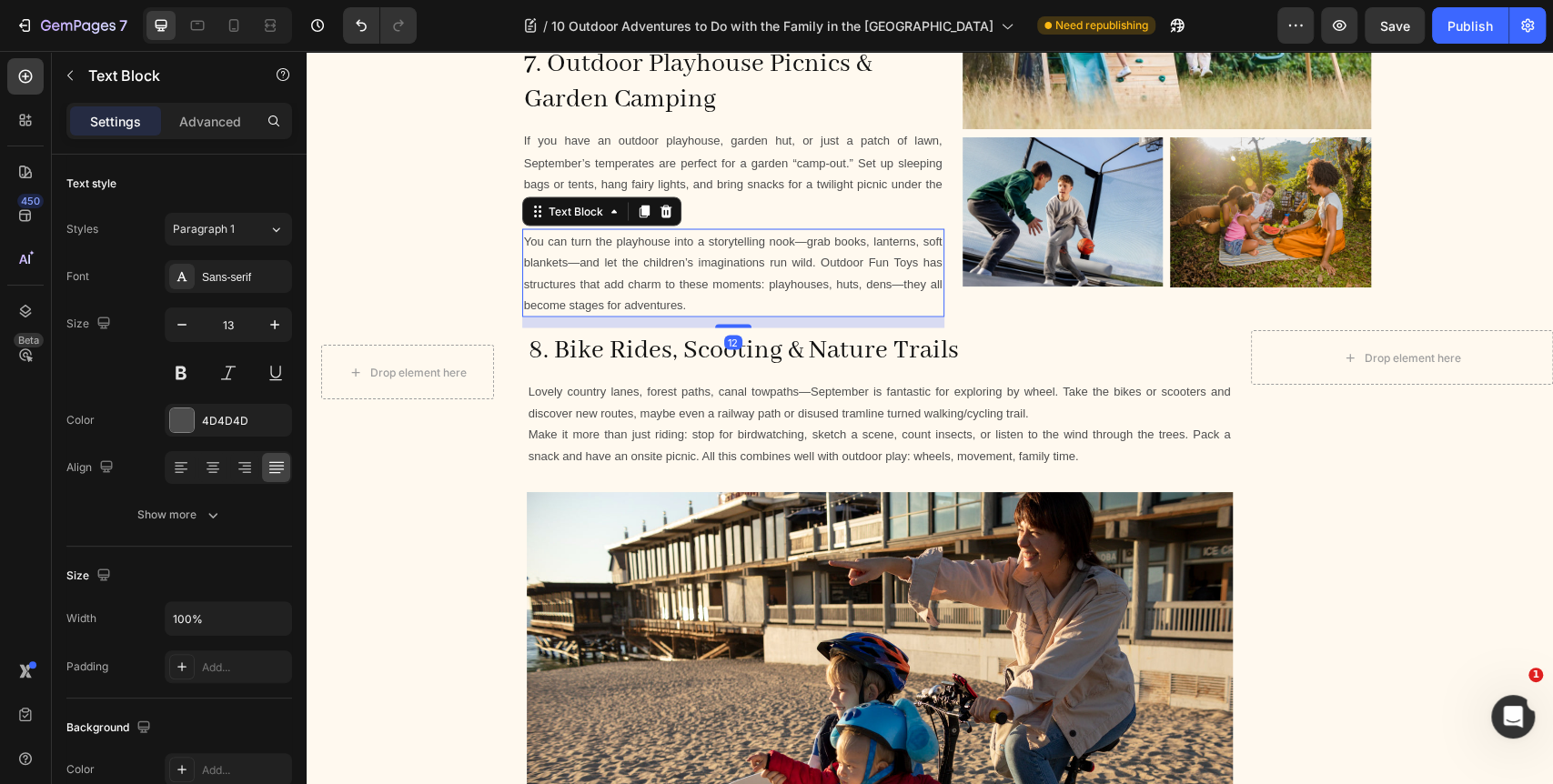
click at [891, 283] on p "You can turn the playhouse into a storytelling nook—grab books, lanterns, soft …" at bounding box center [733, 273] width 418 height 85
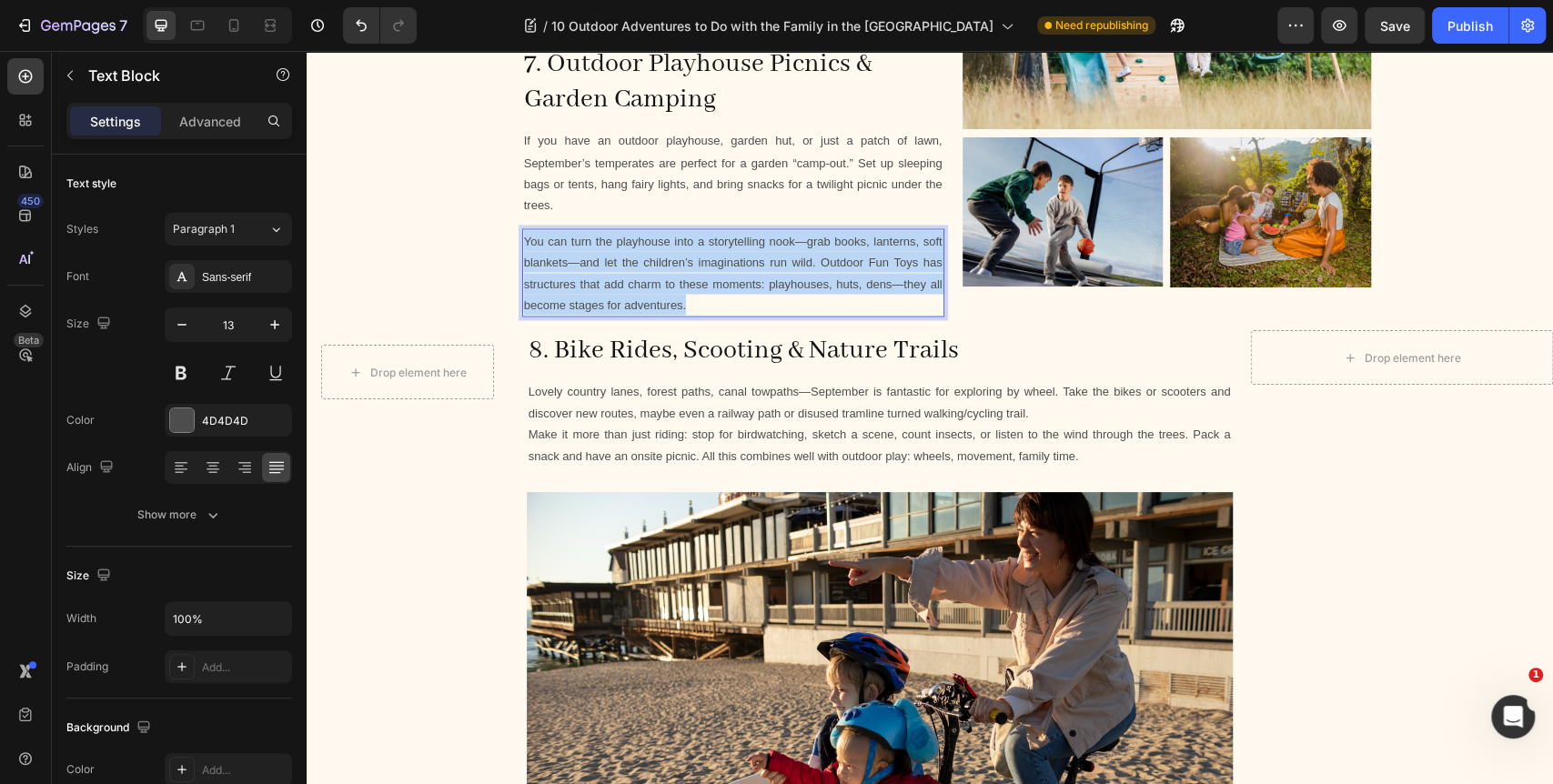
click at [892, 285] on p "You can turn the playhouse into a storytelling nook—grab books, lanterns, soft …" at bounding box center [733, 273] width 418 height 85
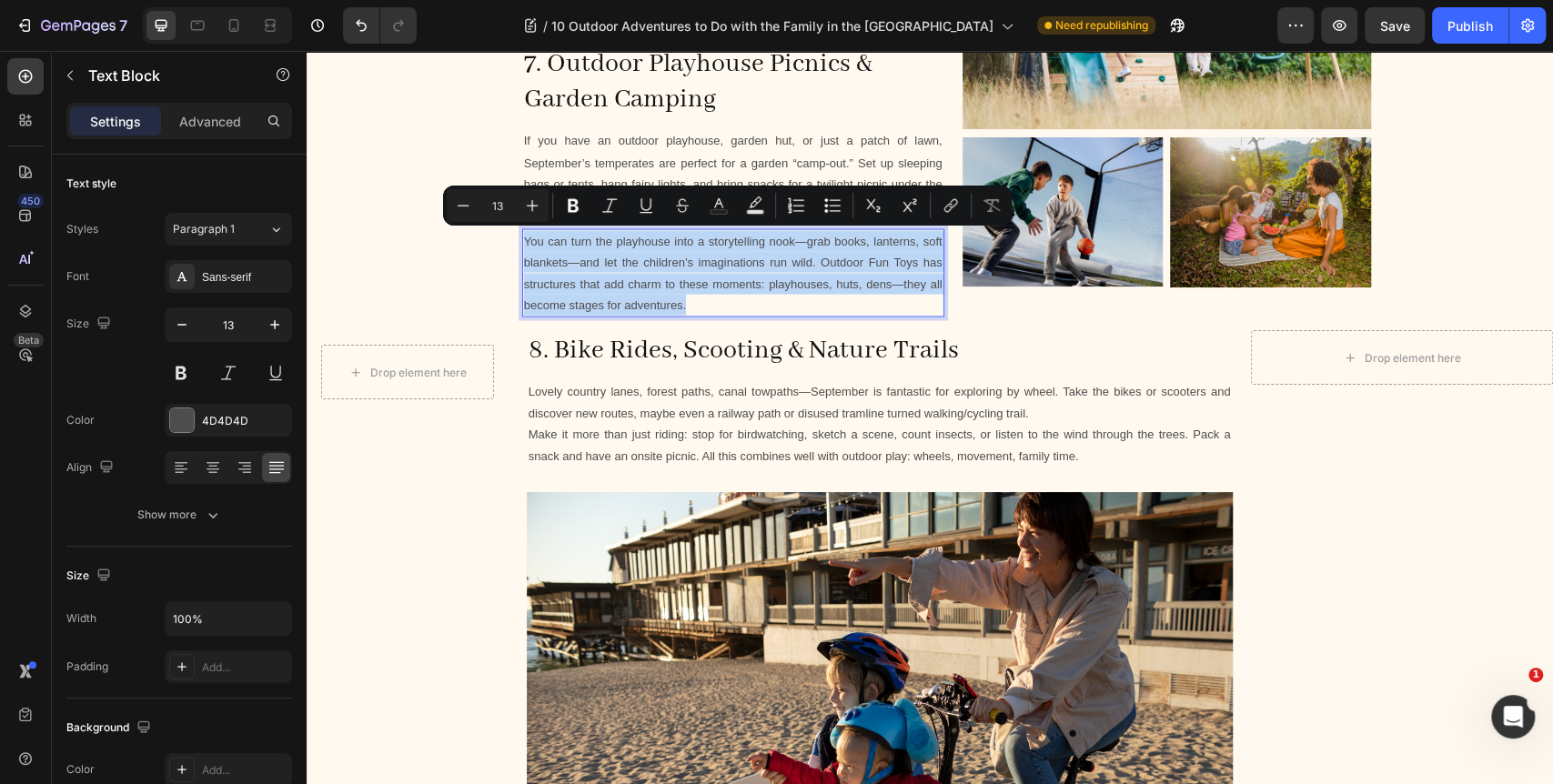
click at [895, 286] on p "You can turn the playhouse into a storytelling nook—grab books, lanterns, soft …" at bounding box center [733, 273] width 418 height 85
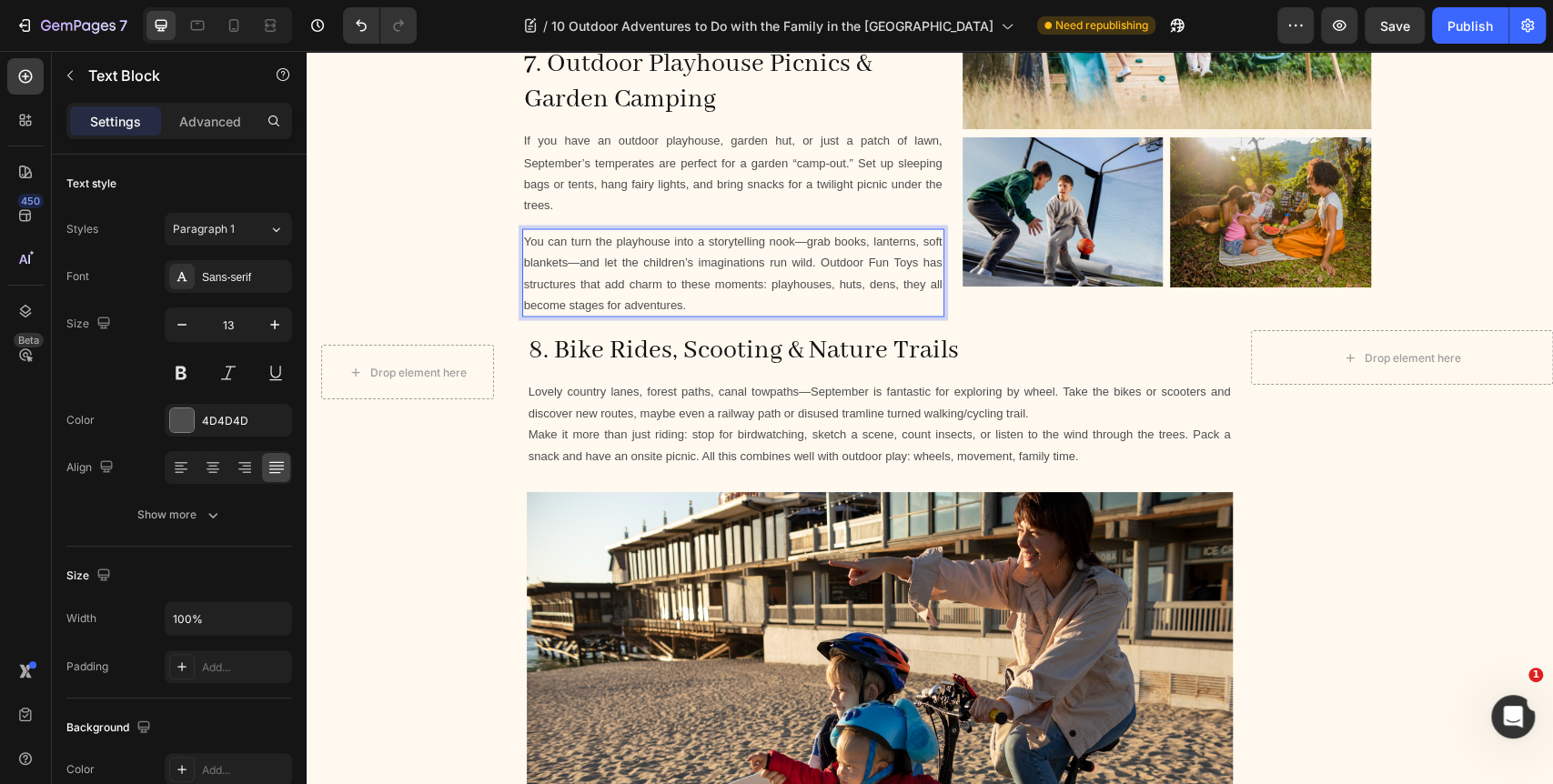
click at [579, 260] on p "You can turn the playhouse into a storytelling nook—grab books, lanterns, soft …" at bounding box center [733, 273] width 418 height 85
click at [812, 397] on p "Lovely country lanes, forest paths, canal towpaths—September is fantastic for e…" at bounding box center [878, 402] width 702 height 43
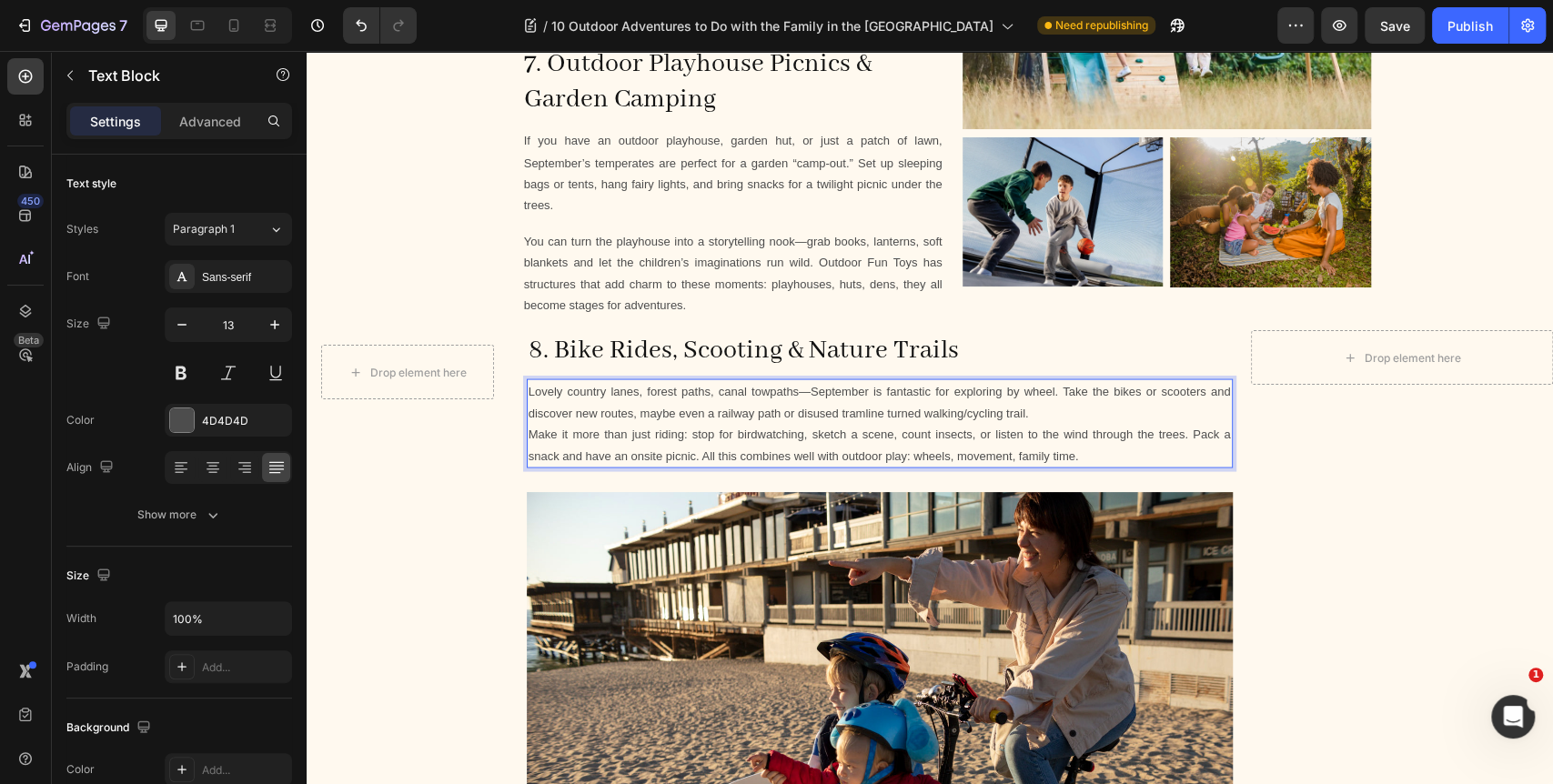
click at [808, 390] on p "Lovely country lanes, forest paths, canal towpaths—September is fantastic for e…" at bounding box center [878, 402] width 702 height 43
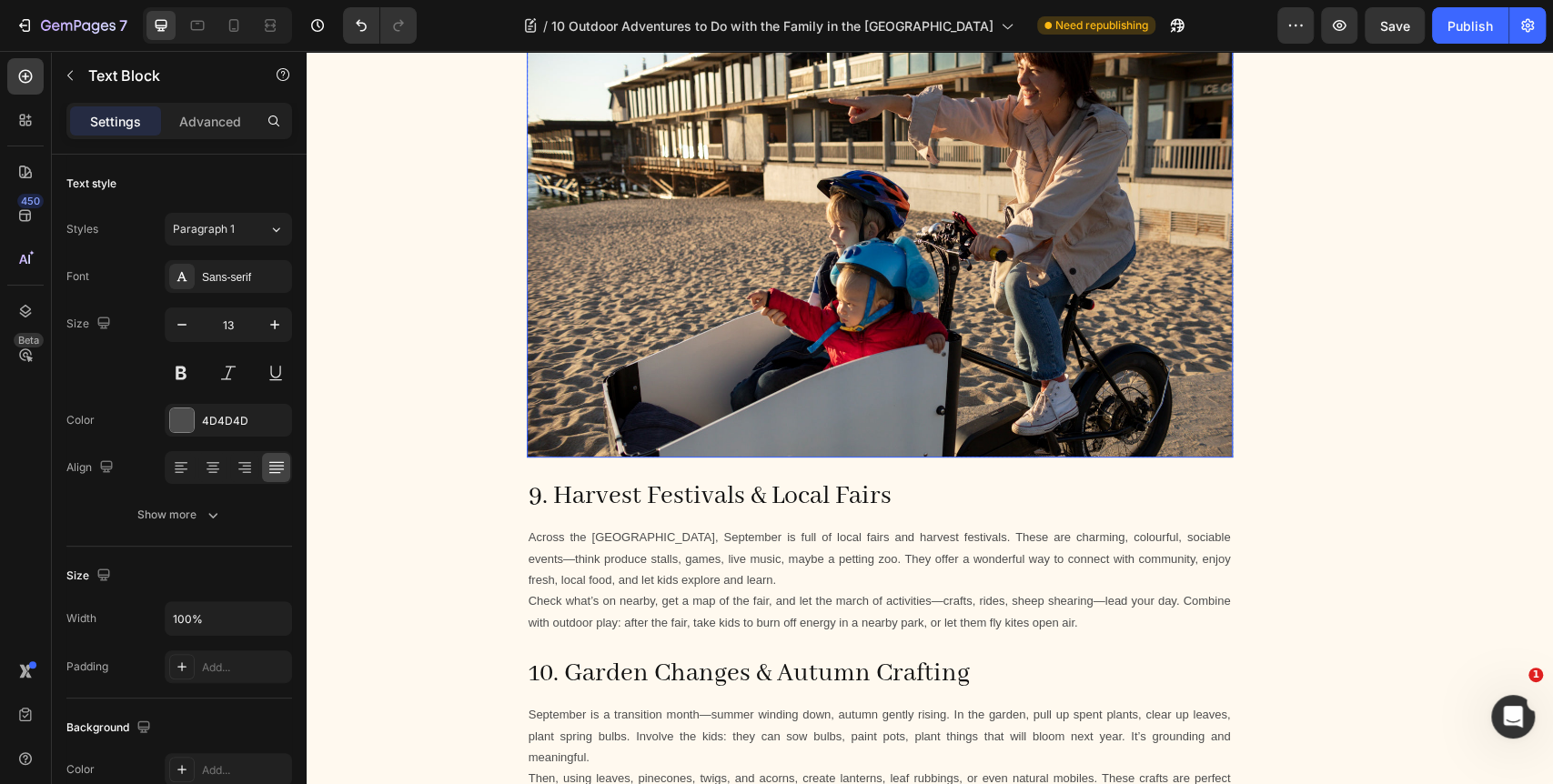
scroll to position [2828, 0]
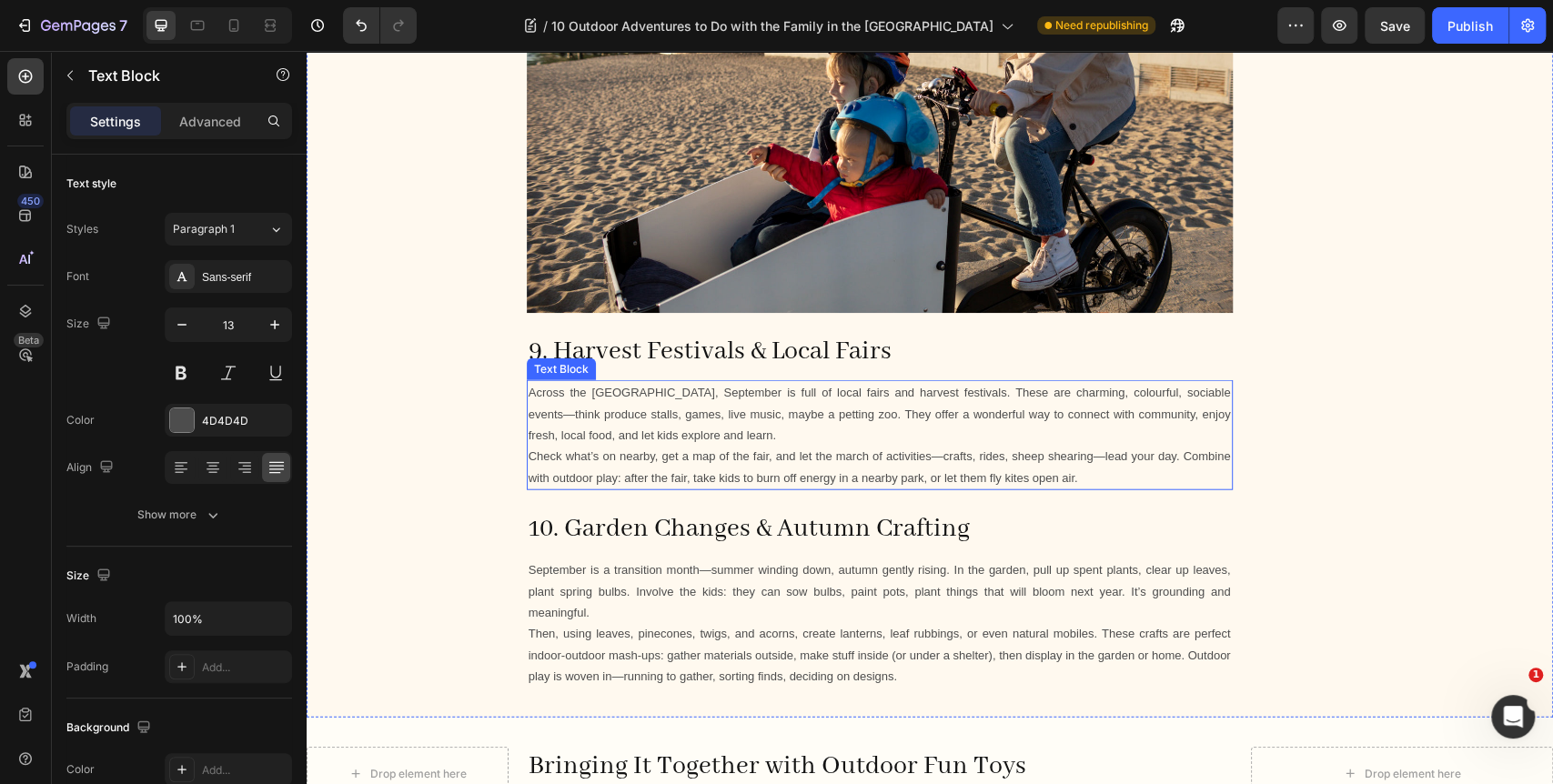
click at [890, 399] on p "Across the UK, September is full of local fairs and harvest festivals. These ar…" at bounding box center [878, 414] width 702 height 64
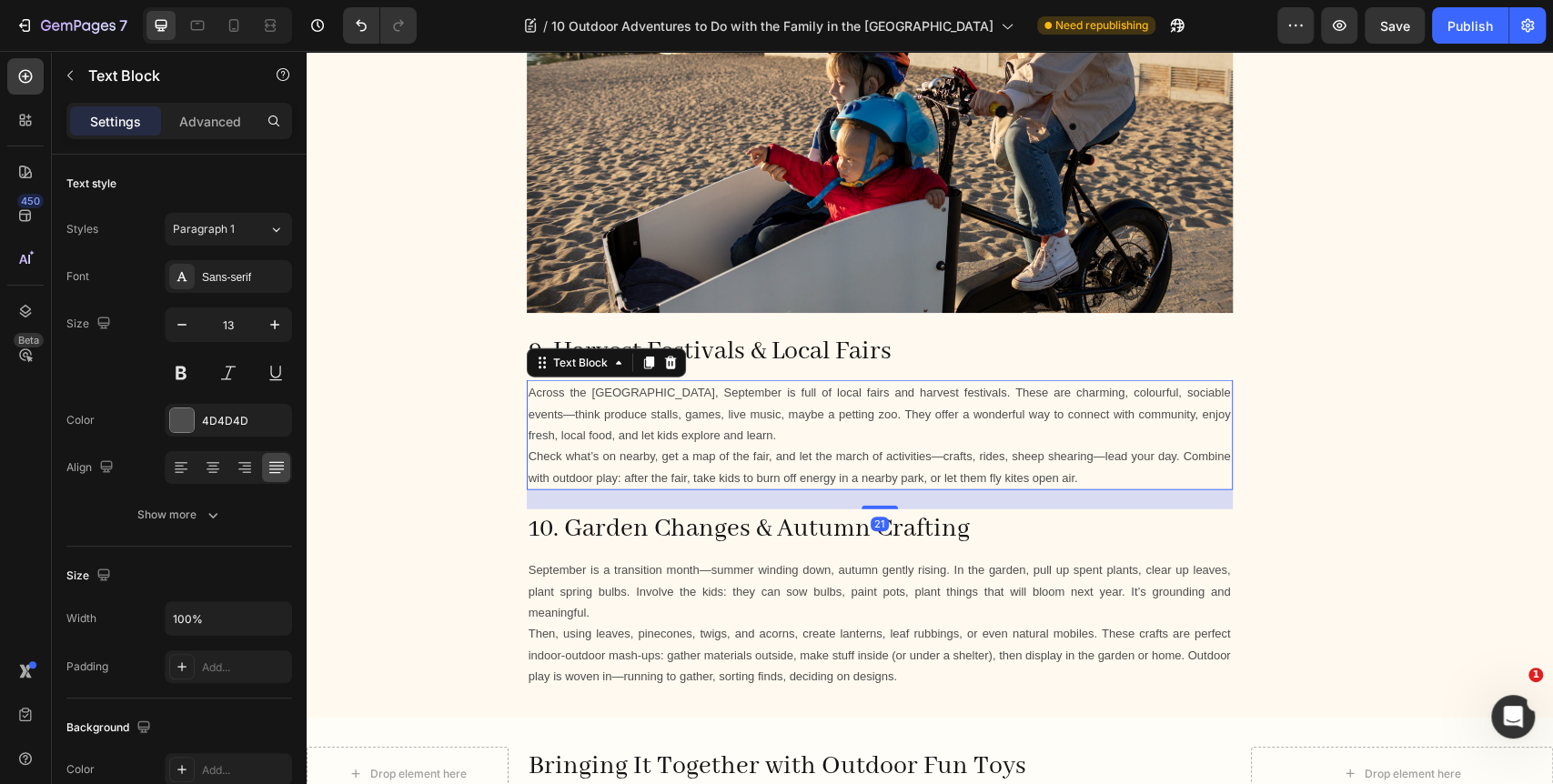
click at [941, 460] on p "Check what’s on nearby, get a map of the fair, and let the march of activities—…" at bounding box center [878, 467] width 702 height 43
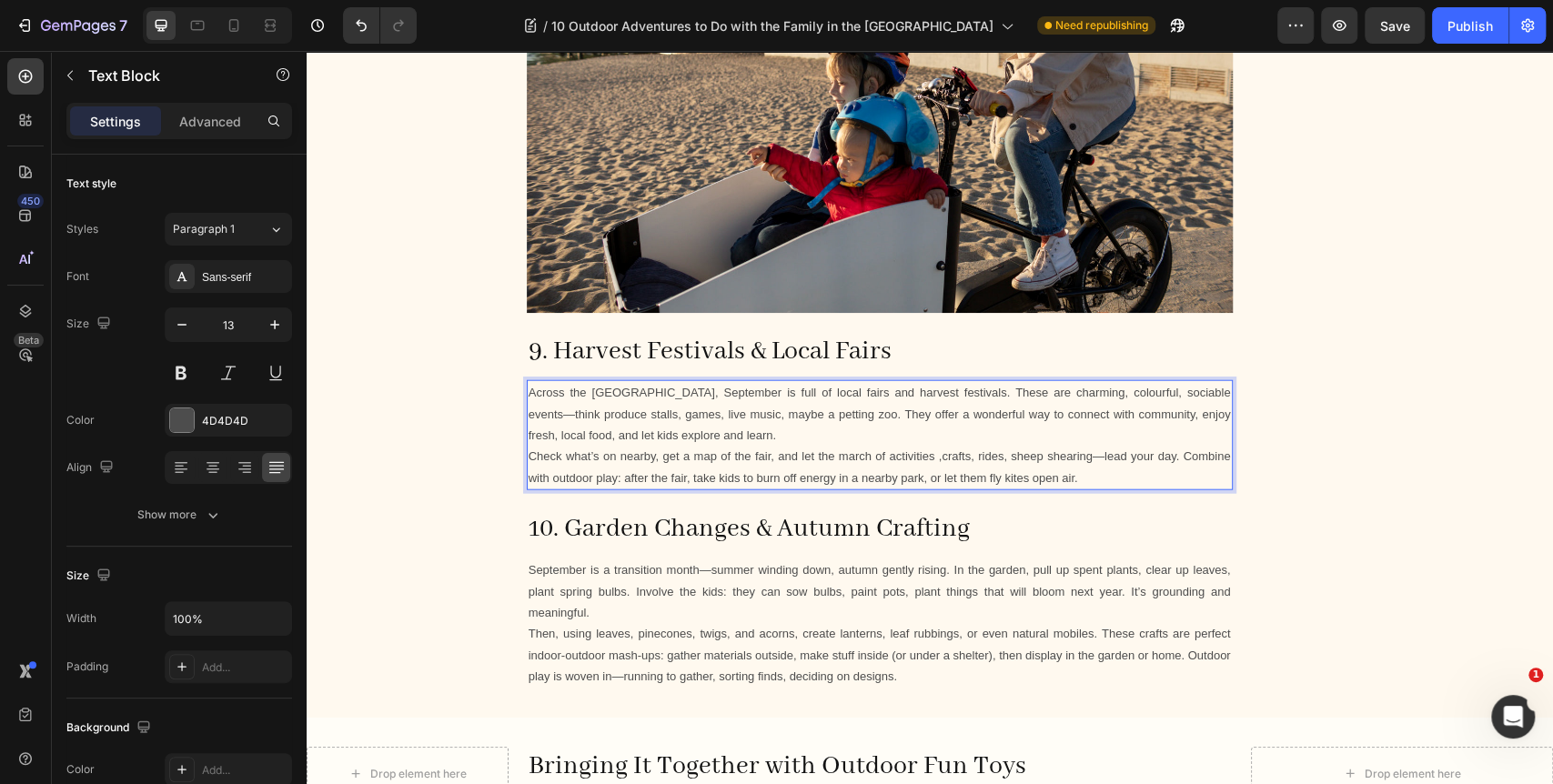
click at [1092, 456] on p "Check what’s on nearby, get a map of the fair, and let the march of activities …" at bounding box center [878, 467] width 702 height 43
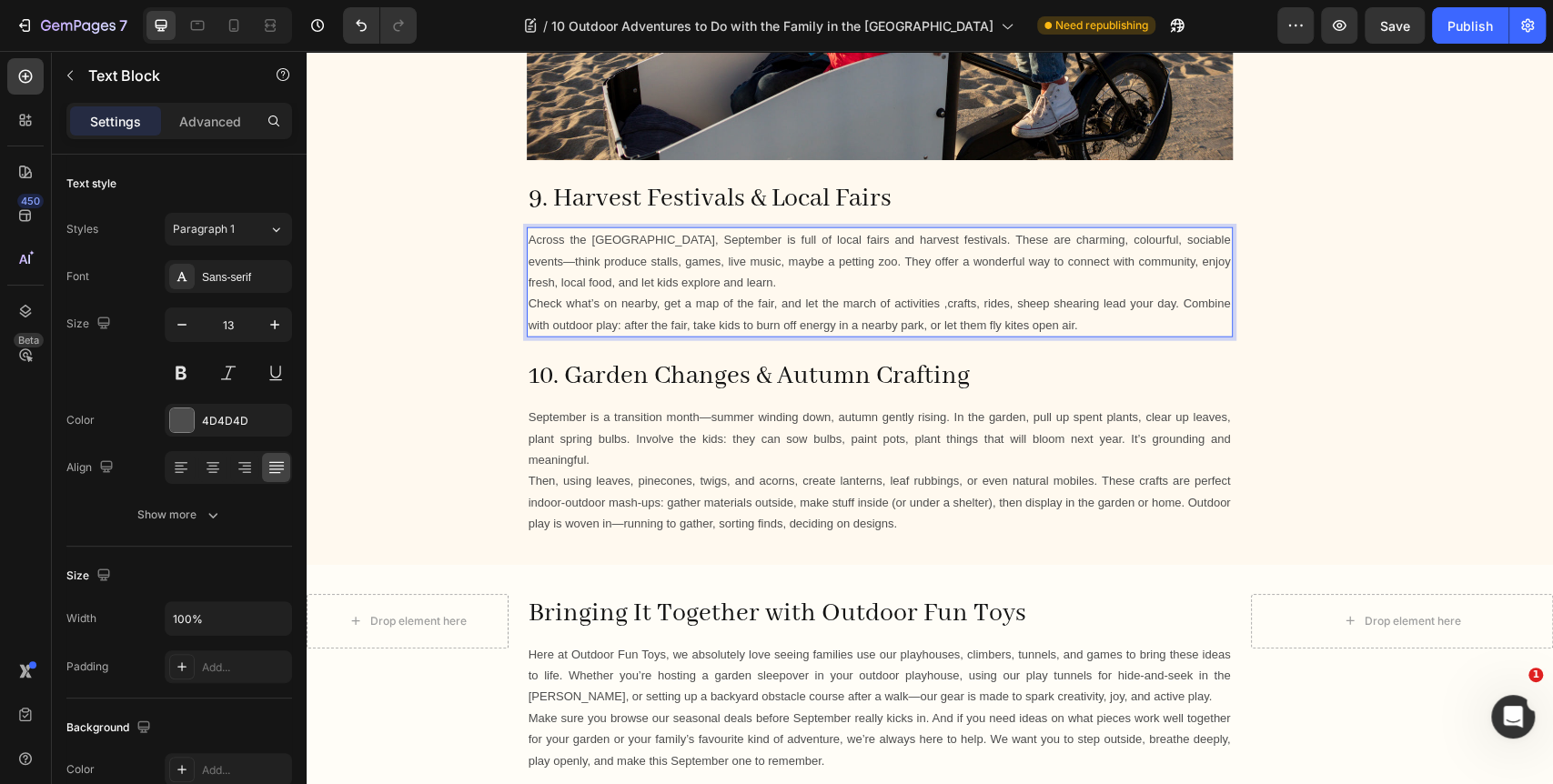
scroll to position [3030, 0]
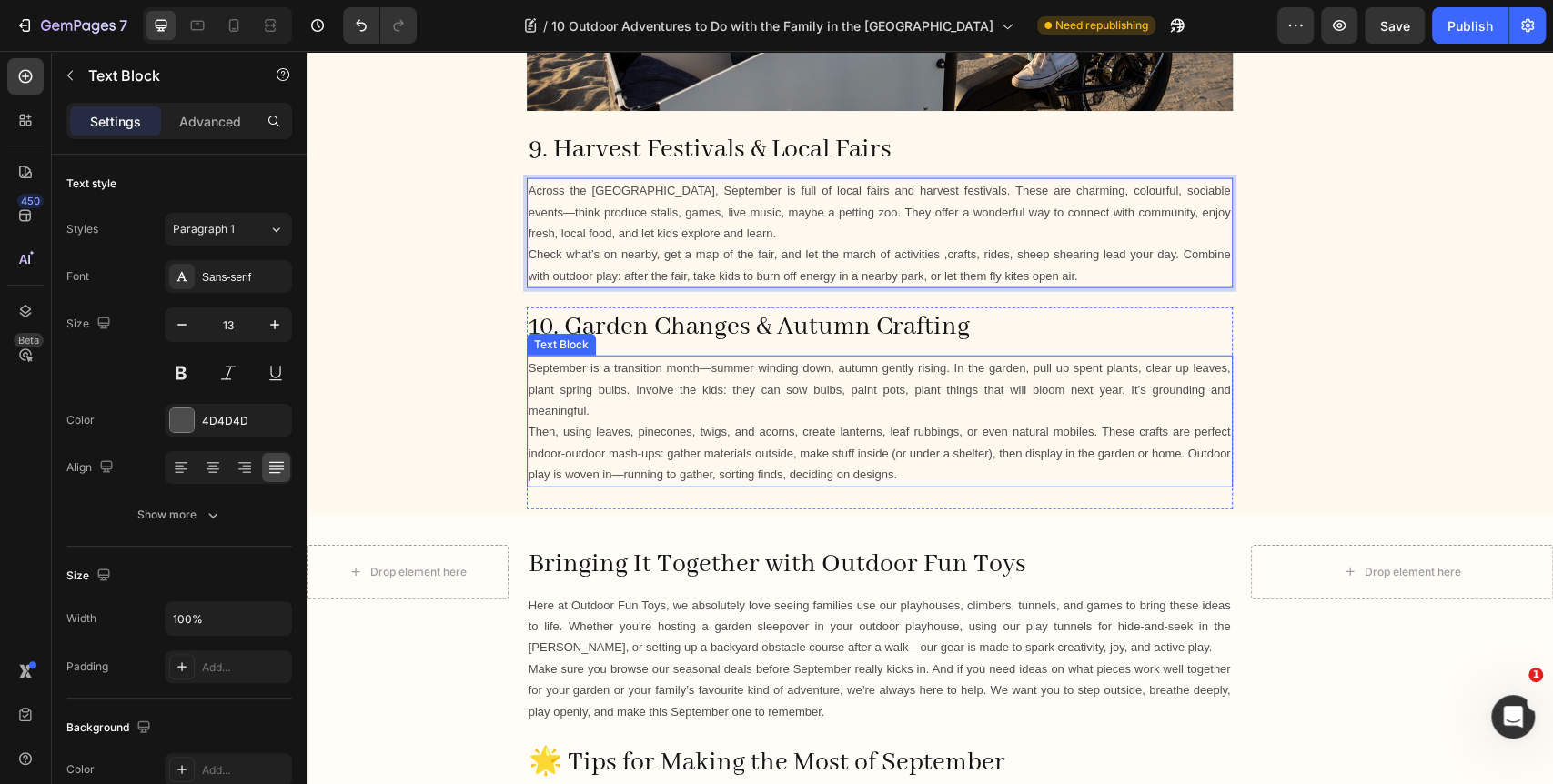
click at [669, 473] on p "Then, using leaves, pinecones, twigs, and acorns, create lanterns, leaf rubbing…" at bounding box center [878, 453] width 702 height 64
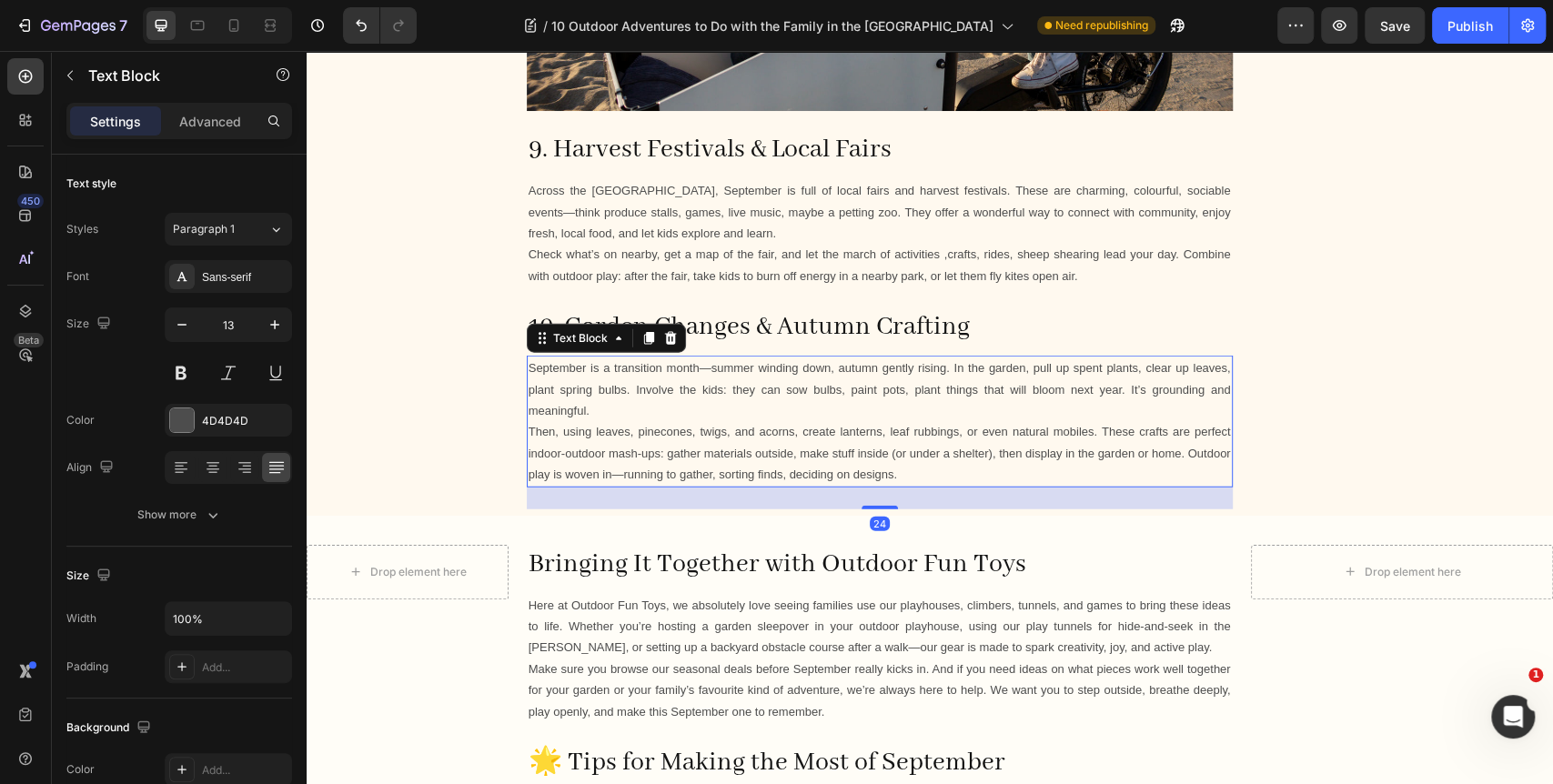
click at [669, 474] on p "Then, using leaves, pinecones, twigs, and acorns, create lanterns, leaf rubbing…" at bounding box center [878, 453] width 702 height 64
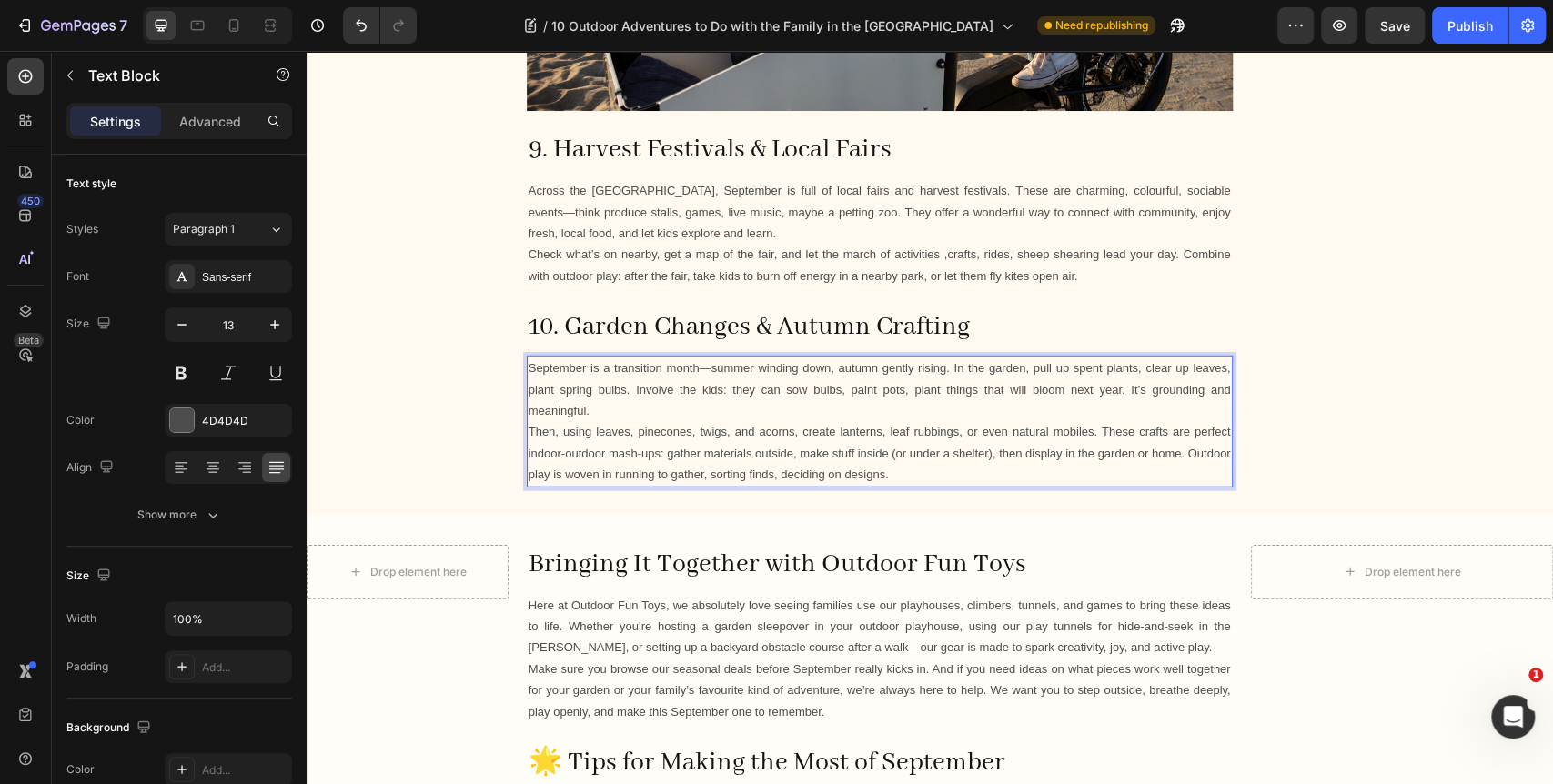
click at [701, 367] on p "September is a transition month—summer winding down, autumn gently rising. In t…" at bounding box center [878, 389] width 702 height 64
click at [867, 358] on p "September is a transition month summer winding down, autumn gently rising. In t…" at bounding box center [878, 389] width 702 height 64
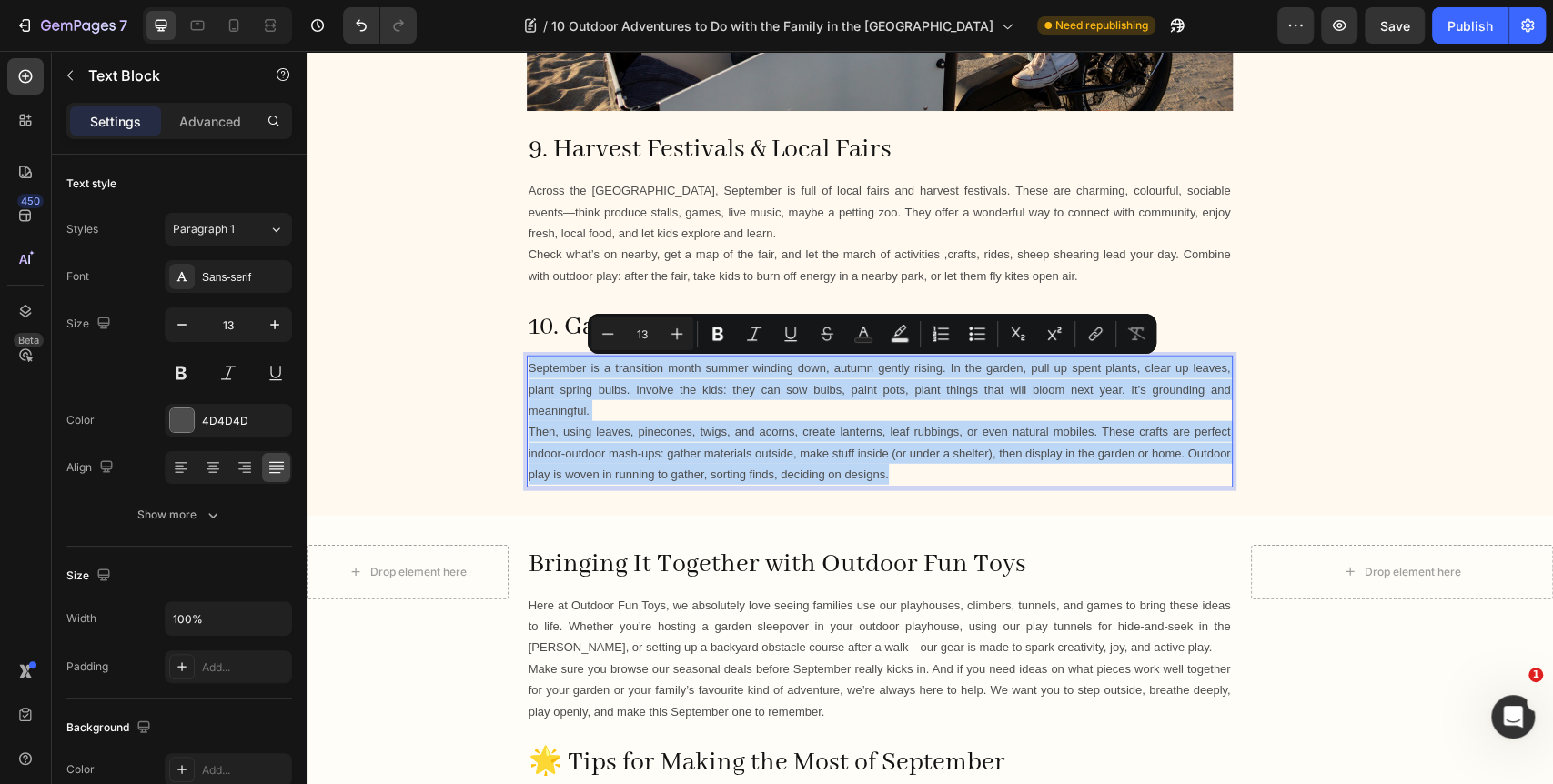
copy div "September is a transition month summer winding down, autumn gently rising. In t…"
click at [692, 412] on p "September is a transition month summer winding down, autumn gently rising. In t…" at bounding box center [878, 389] width 702 height 64
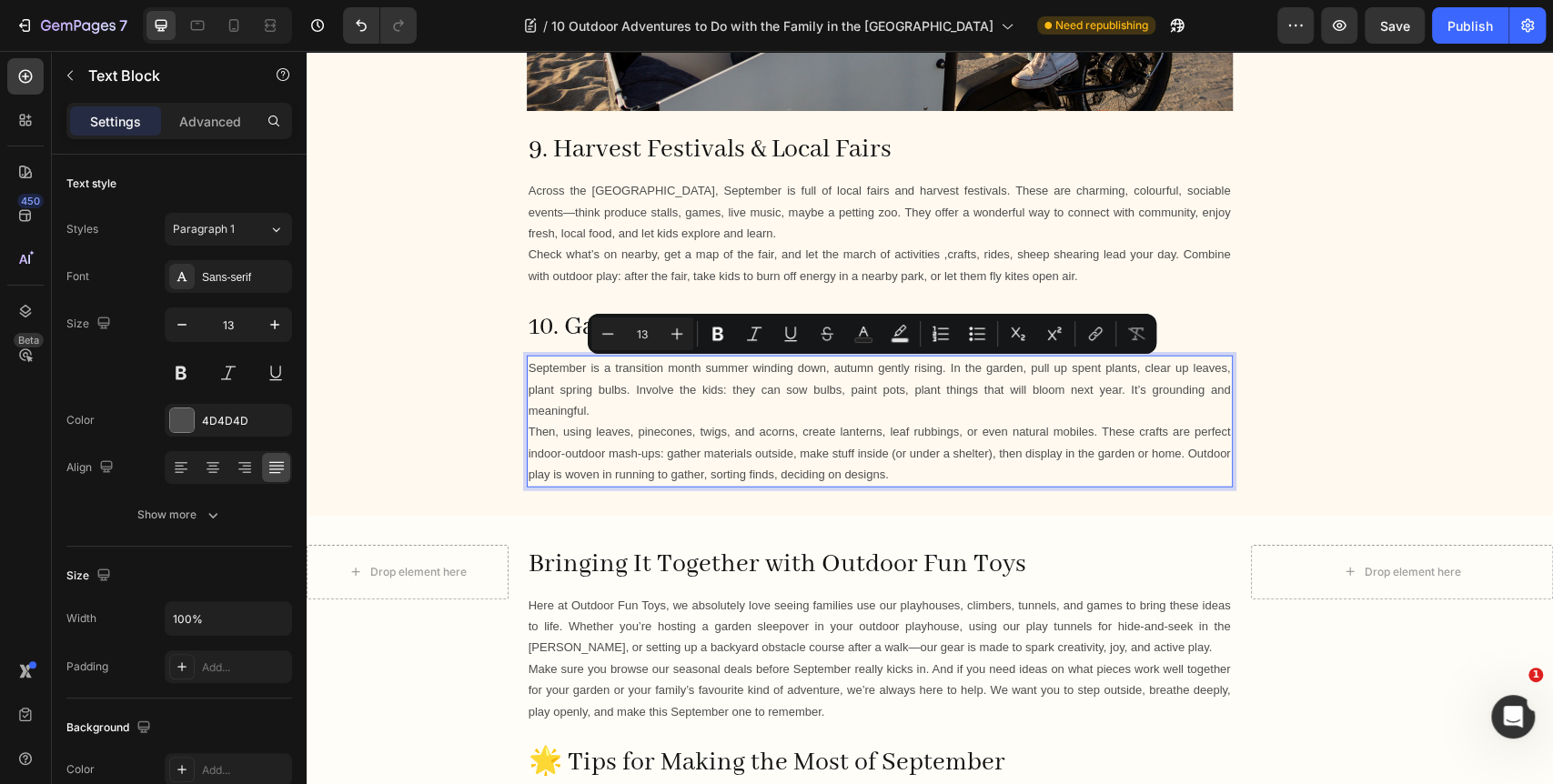
click at [692, 412] on p "September is a transition month summer winding down, autumn gently rising. In t…" at bounding box center [878, 389] width 702 height 64
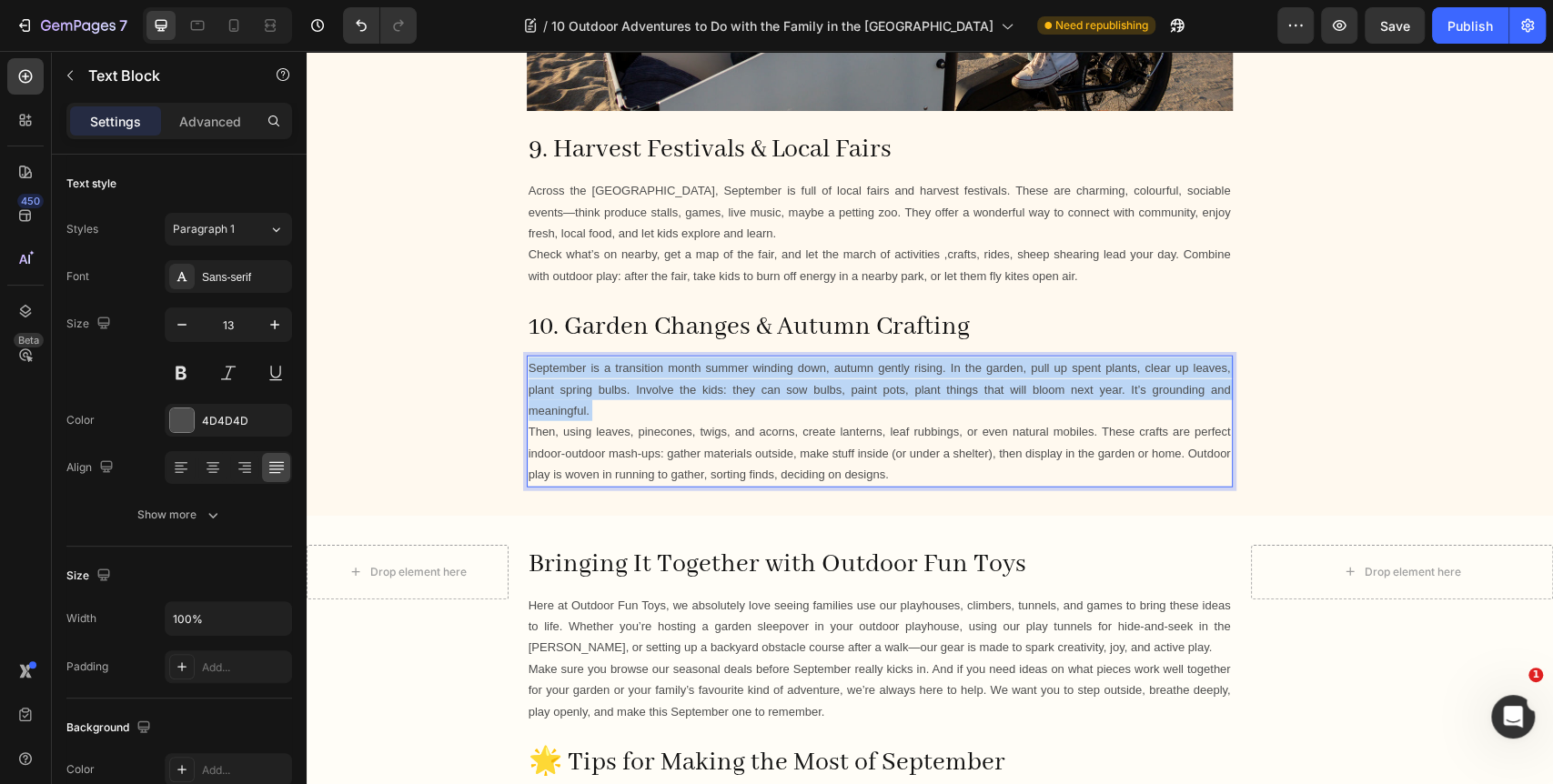
click at [692, 412] on p "September is a transition month summer winding down, autumn gently rising. In t…" at bounding box center [878, 389] width 702 height 64
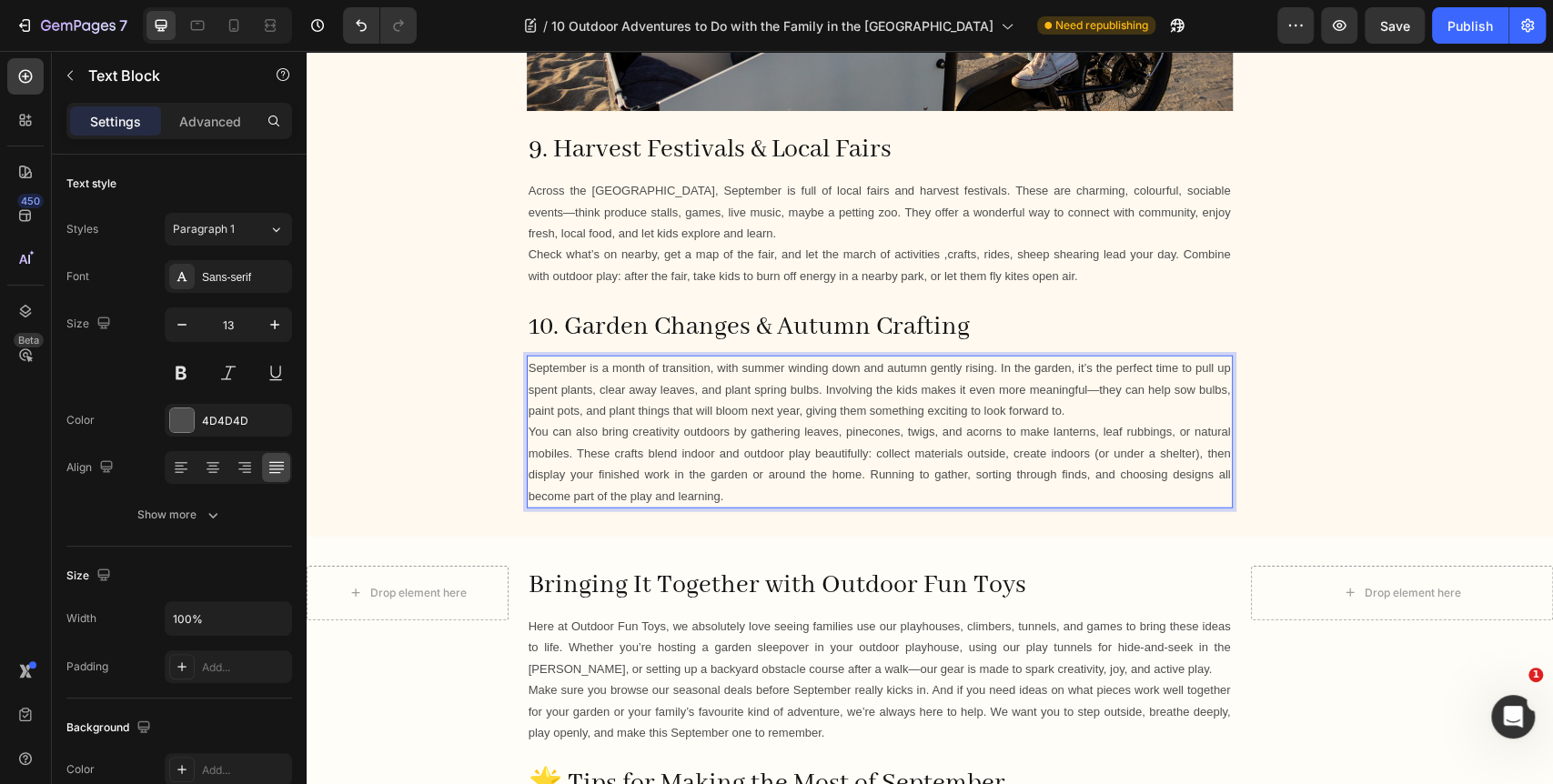
click at [1126, 406] on p "September is a month of transition, with summer winding down and autumn gently …" at bounding box center [878, 389] width 702 height 64
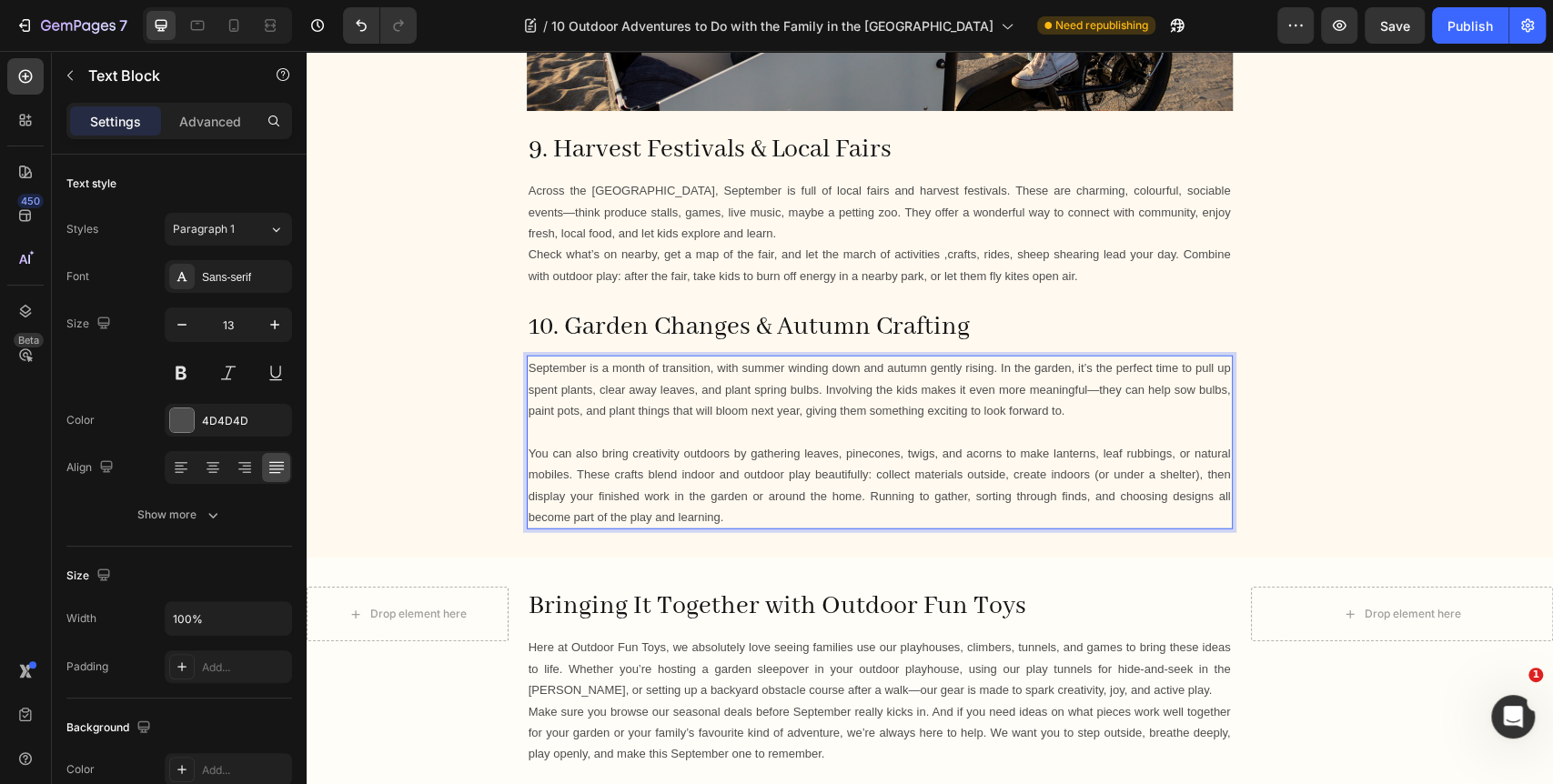
click at [1121, 386] on p "September is a month of transition, with summer winding down and autumn gently …" at bounding box center [878, 389] width 702 height 64
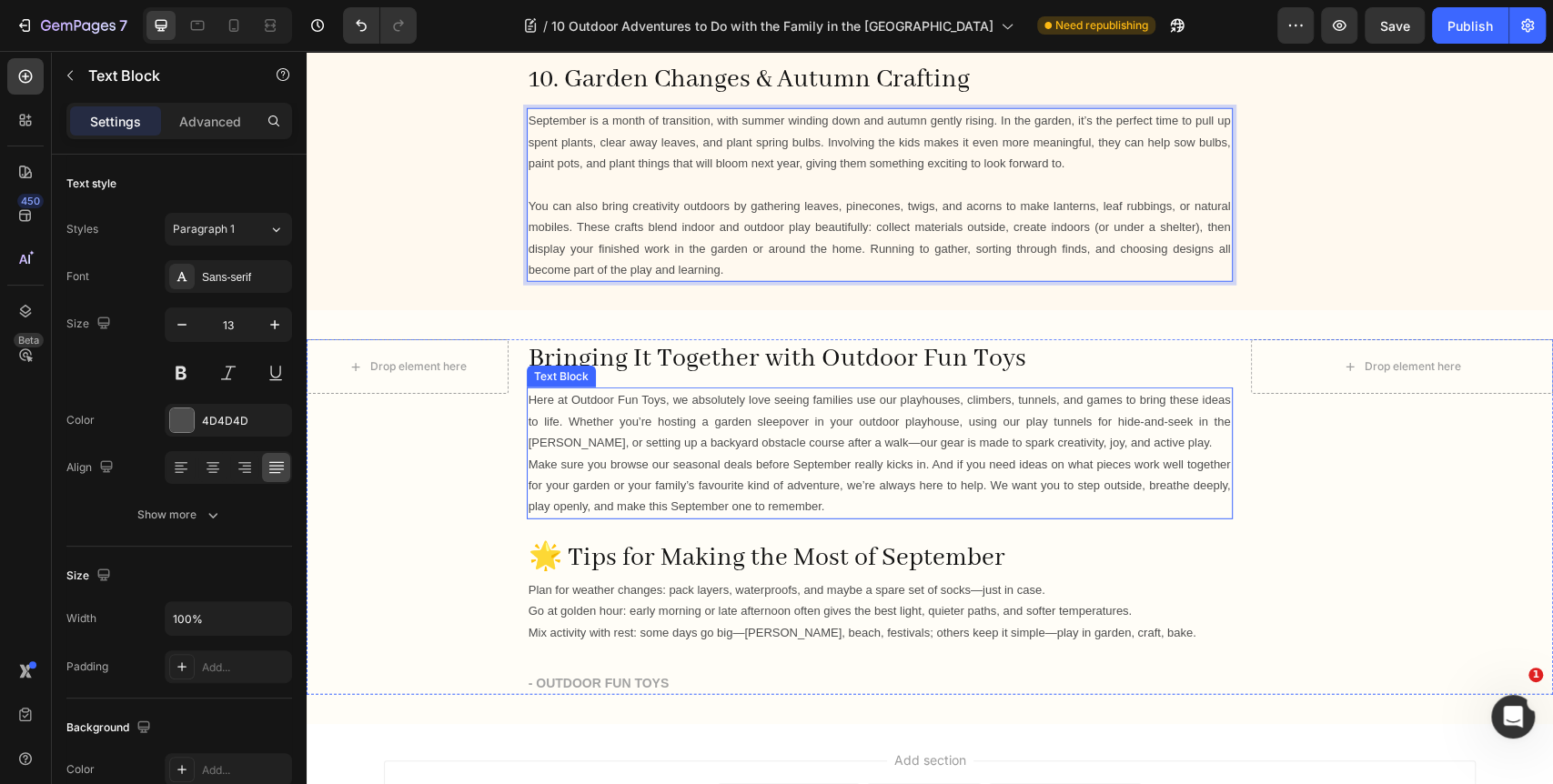
scroll to position [3333, 0]
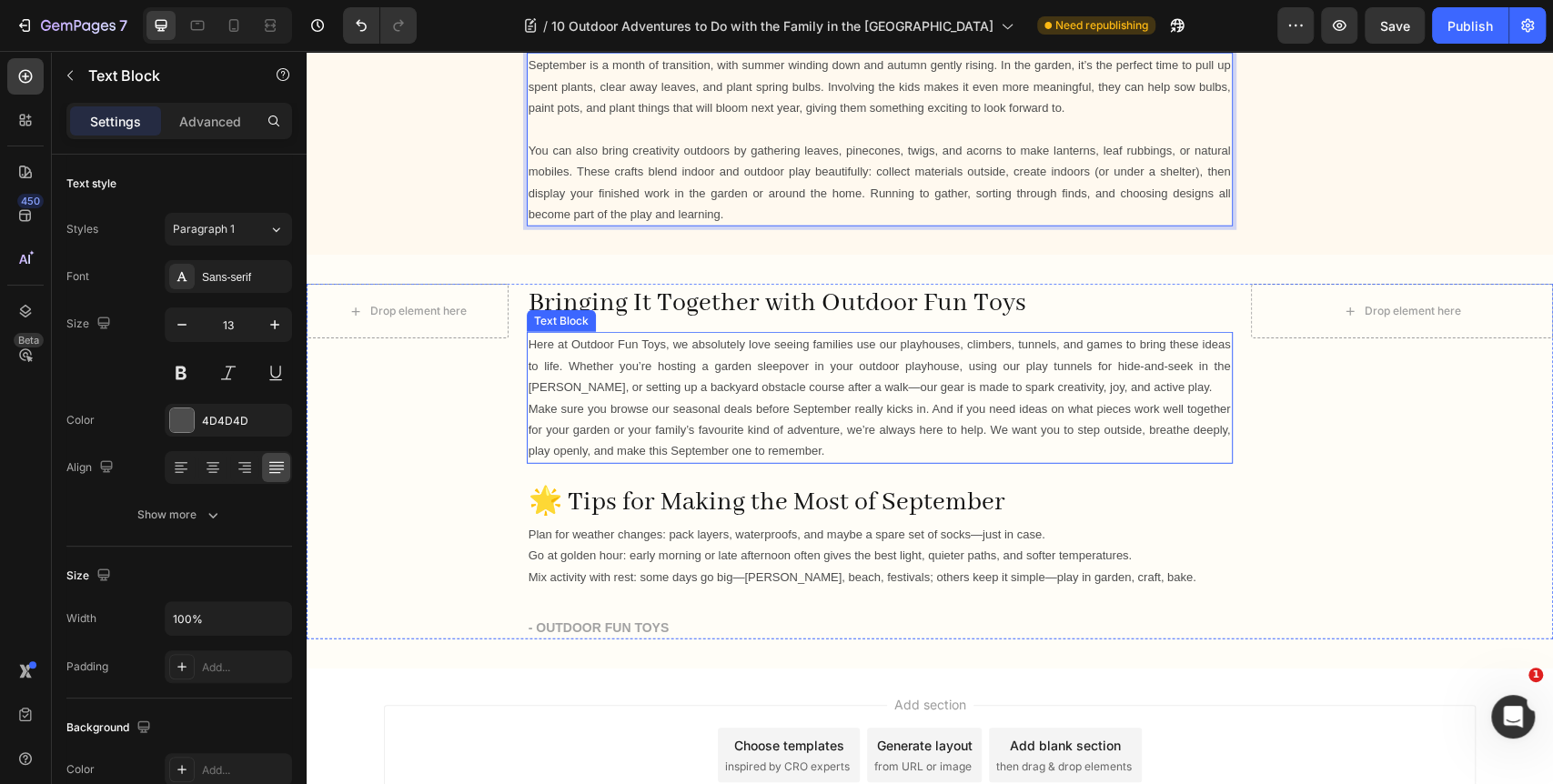
click at [818, 398] on p "Make sure you browse our seasonal deals before September really kicks in. And i…" at bounding box center [878, 430] width 702 height 64
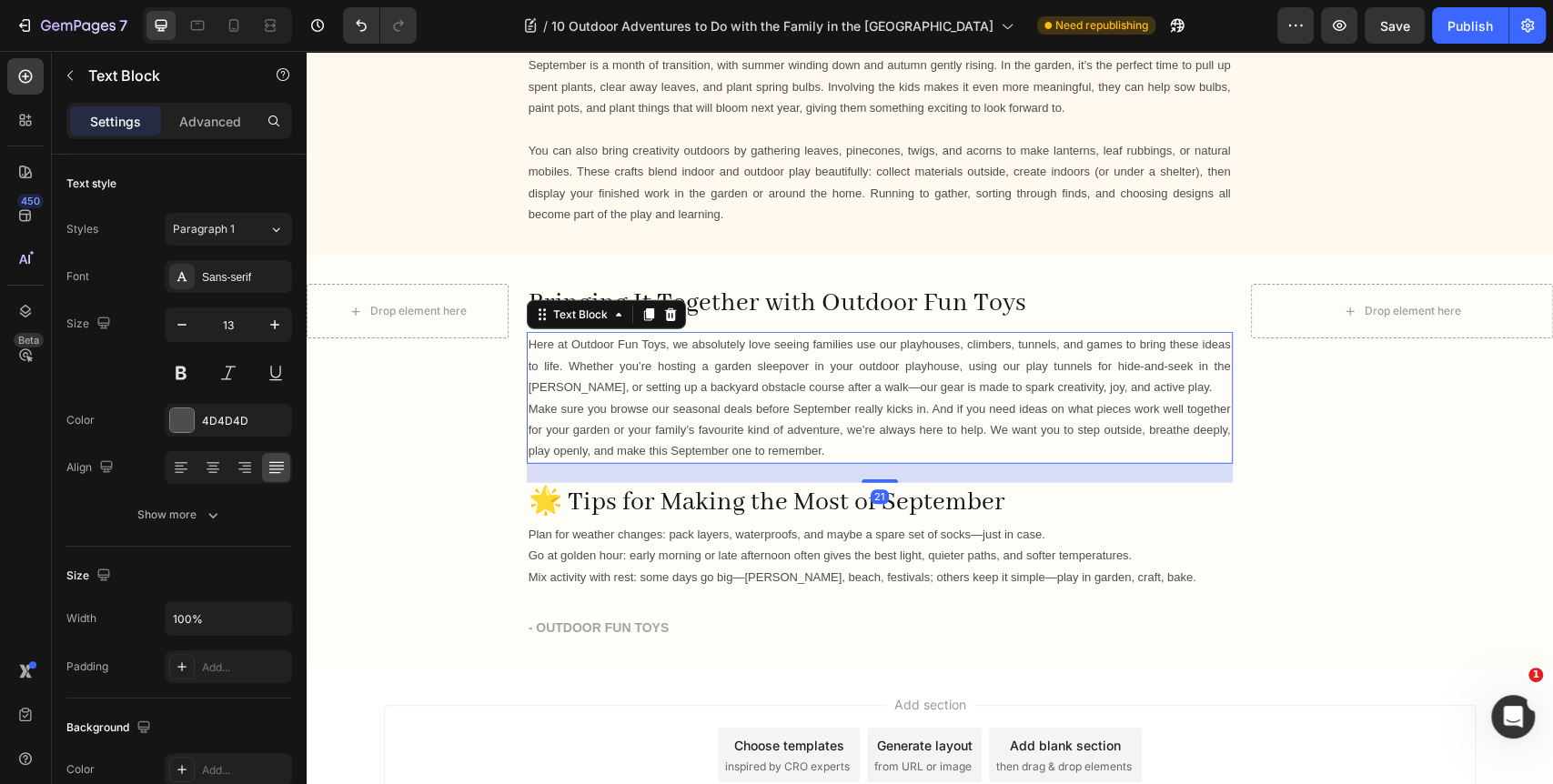
click at [813, 389] on p "Here at Outdoor Fun Toys, we absolutely love seeing families use our playhouses…" at bounding box center [878, 366] width 702 height 64
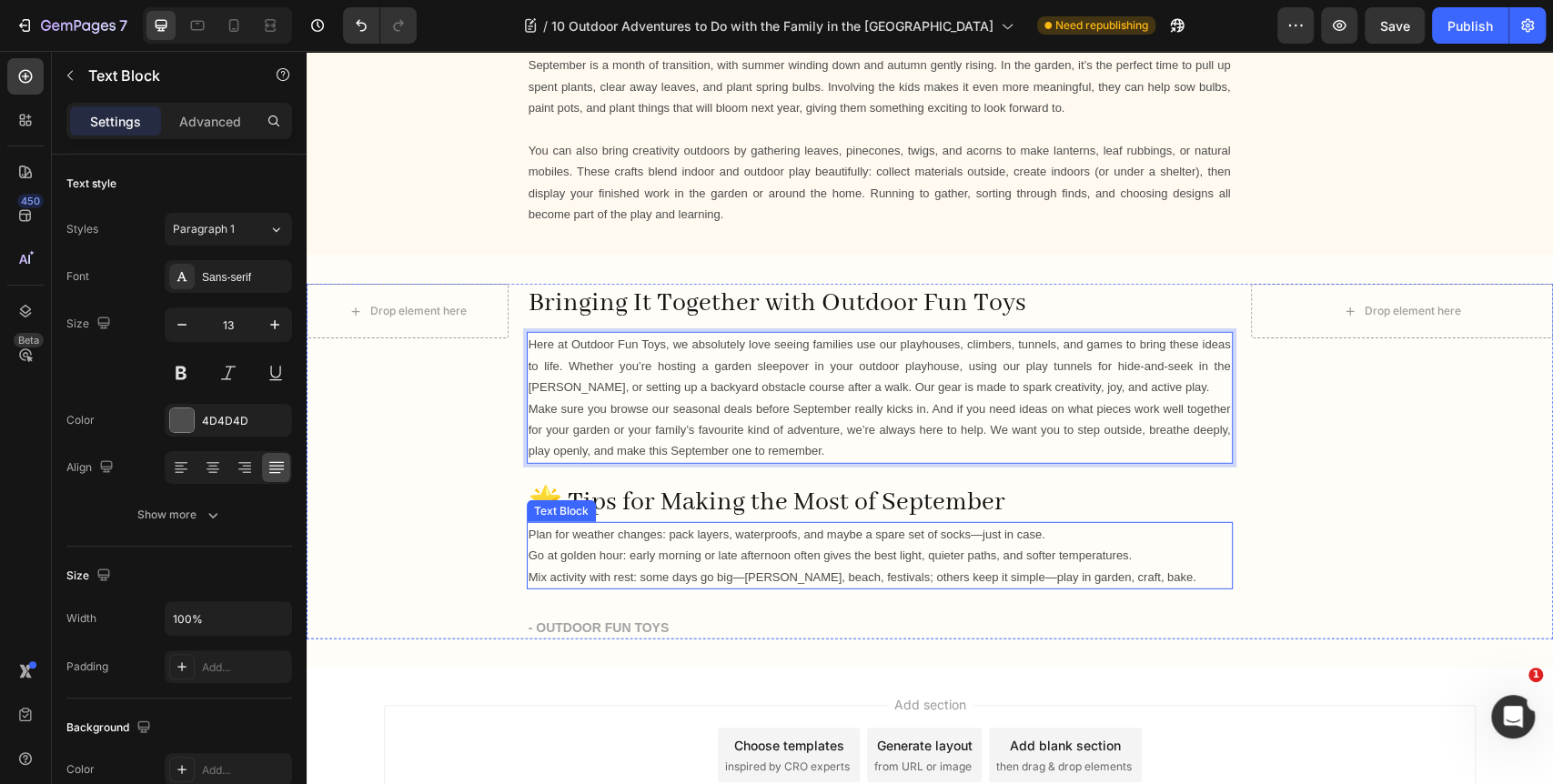
click at [979, 537] on p "Plan for weather changes: pack layers, waterproofs, and maybe a spare set of so…" at bounding box center [878, 535] width 702 height 21
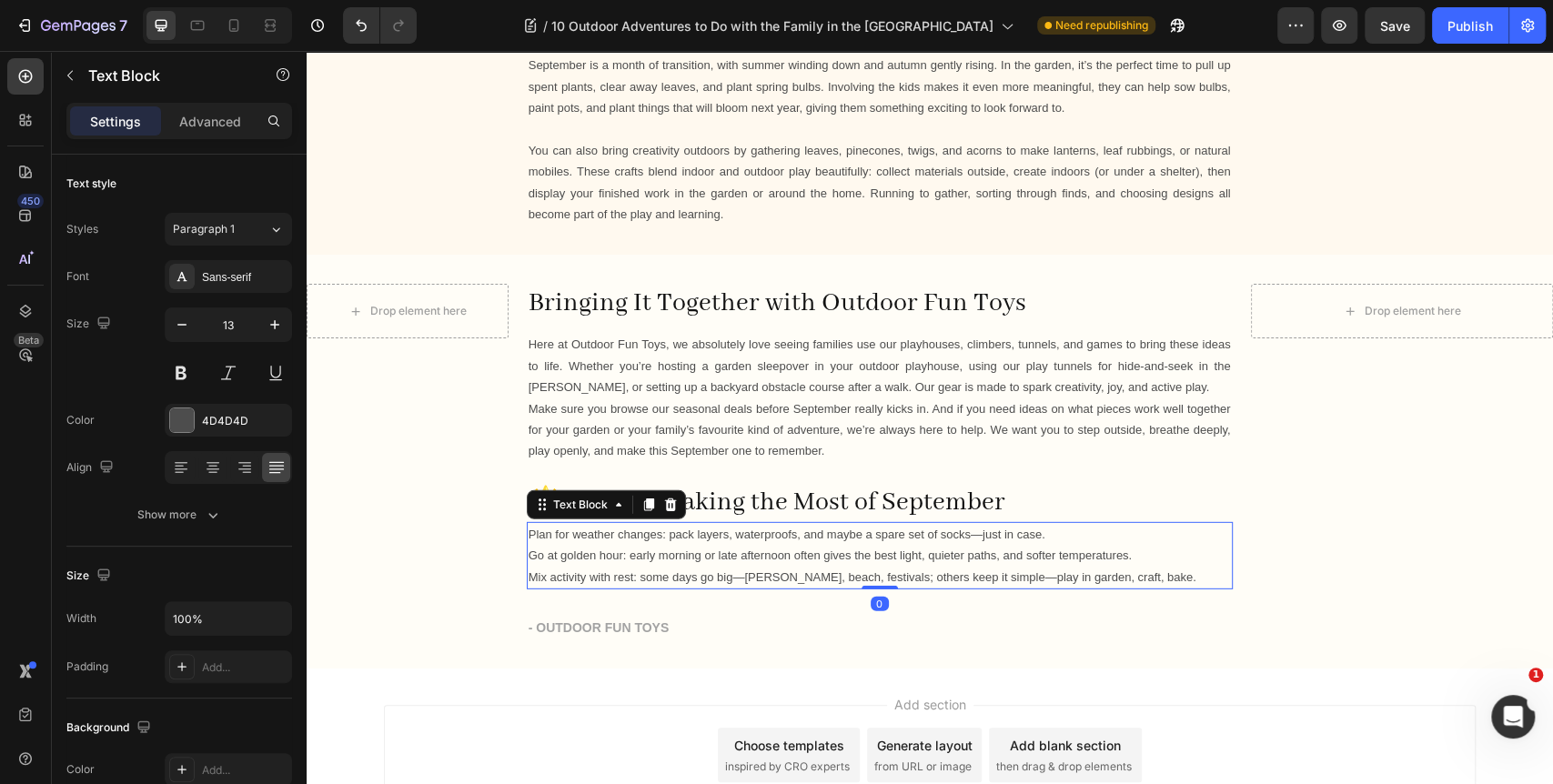
click at [980, 536] on p "Plan for weather changes: pack layers, waterproofs, and maybe a spare set of so…" at bounding box center [878, 535] width 702 height 21
click at [987, 579] on p "Mix activity with rest: some days go big—woods, beach, festivals; others keep i…" at bounding box center [878, 577] width 702 height 21
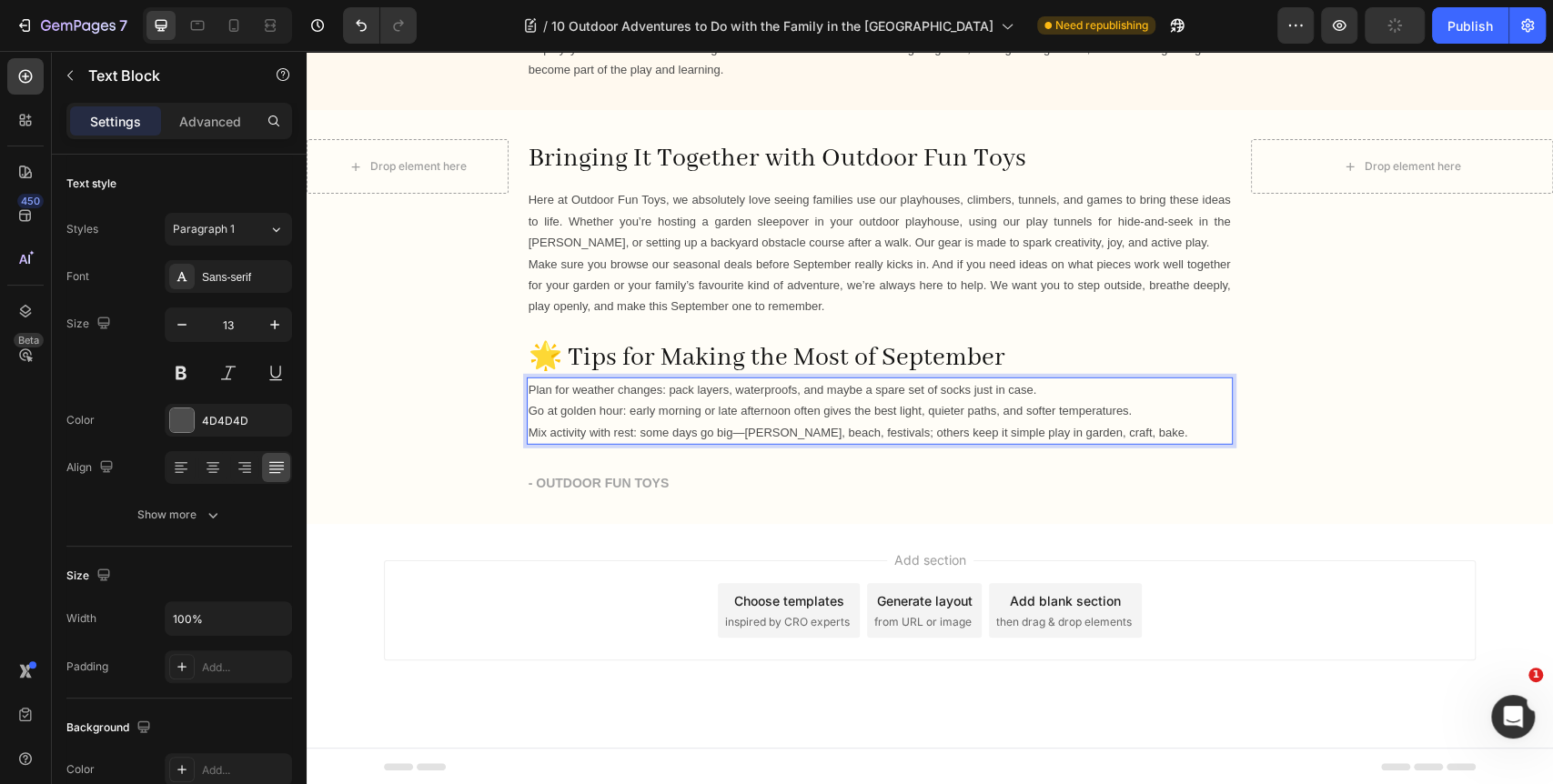
click at [1092, 431] on p "Mix activity with rest: some days go big—woods, beach, festivals; others keep i…" at bounding box center [878, 433] width 702 height 21
click at [1107, 494] on div "Drop element here Row Bringing It Together with Outdoor Fun Toys Heading Here a…" at bounding box center [930, 316] width 1246 height 413
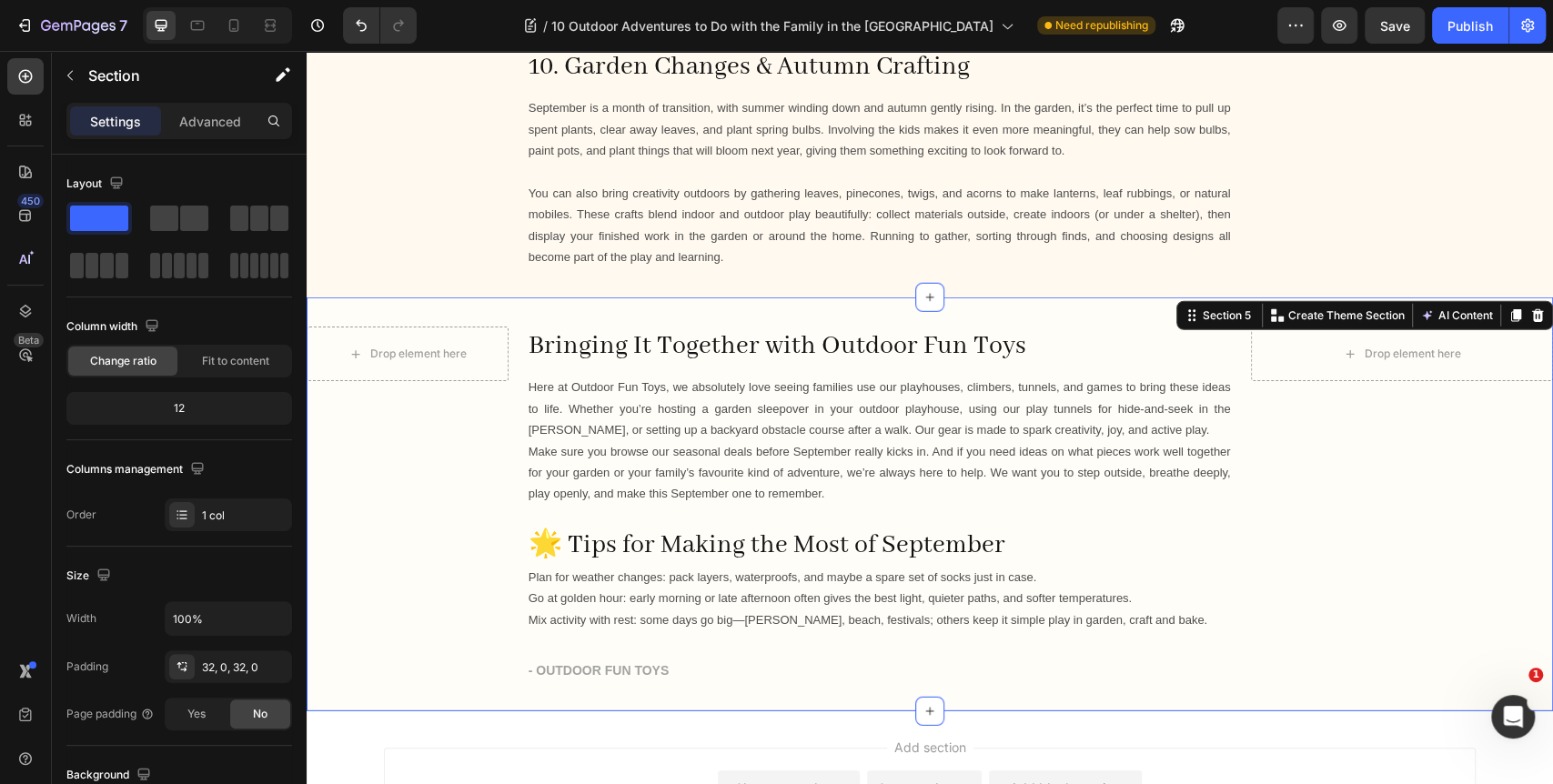
scroll to position [2973, 0]
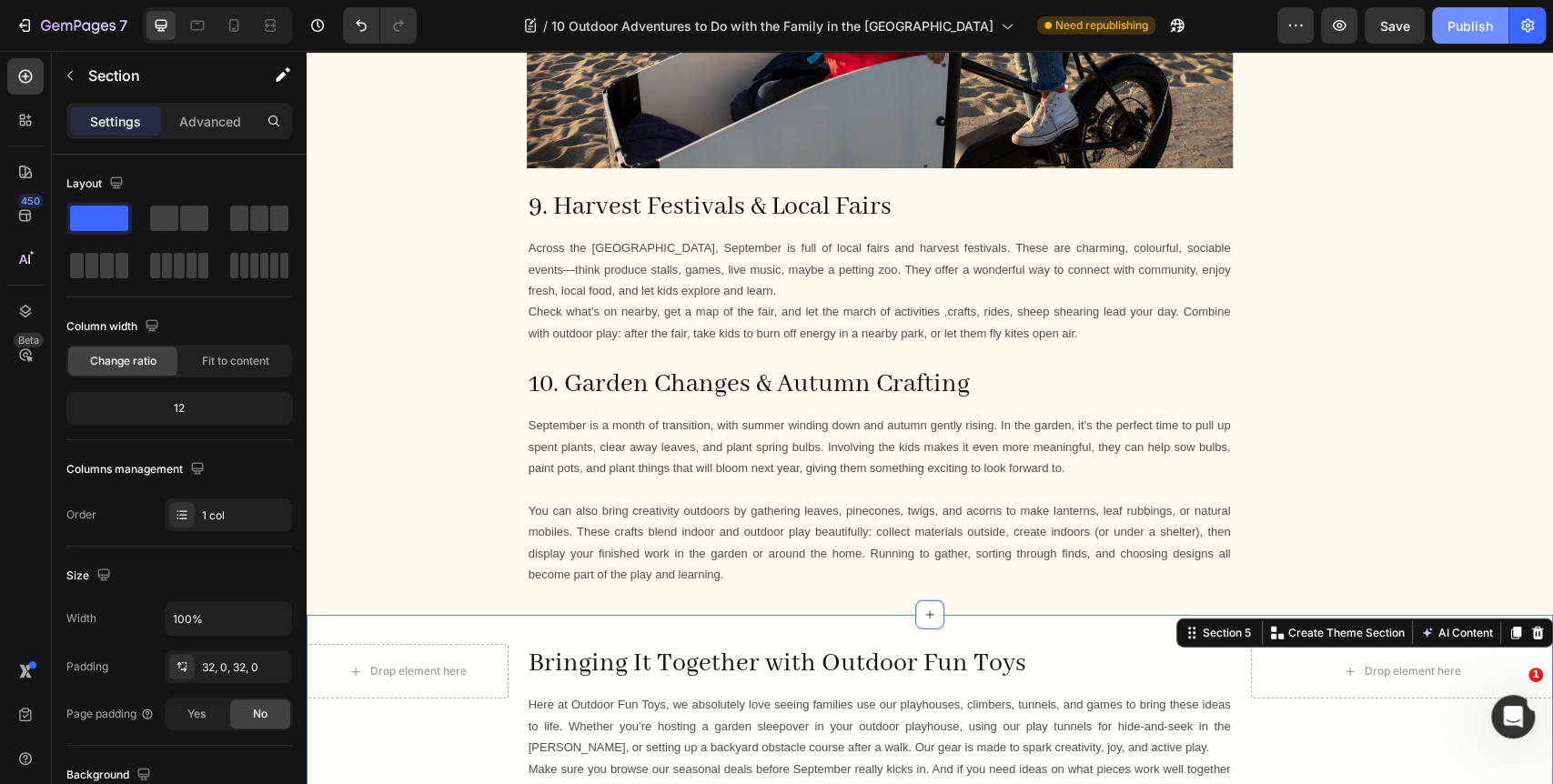
click at [1449, 24] on div "Publish" at bounding box center [1470, 26] width 46 height 19
